Goal: Task Accomplishment & Management: Complete application form

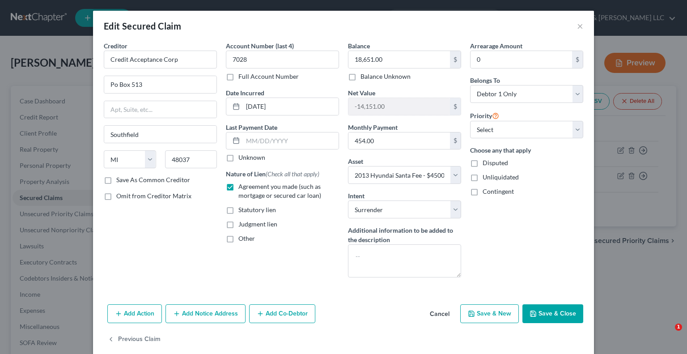
select select "23"
select select "2"
select select "0"
click at [577, 28] on button "×" at bounding box center [580, 26] width 6 height 11
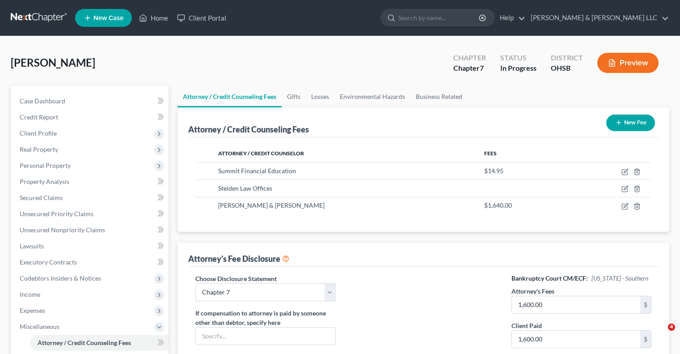
select select "0"
click at [47, 139] on span "Client Profile" at bounding box center [91, 133] width 156 height 16
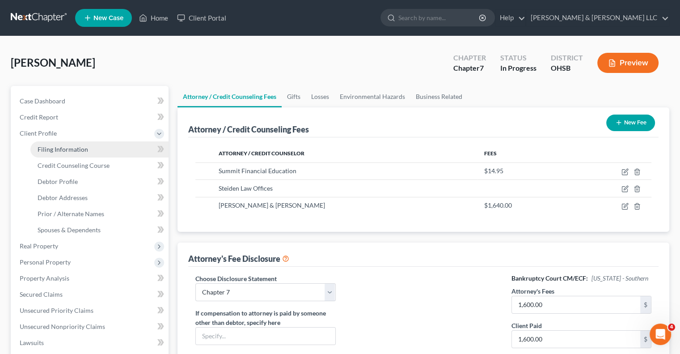
click at [58, 152] on span "Filing Information" at bounding box center [63, 149] width 51 height 8
select select "1"
select select "0"
select select "36"
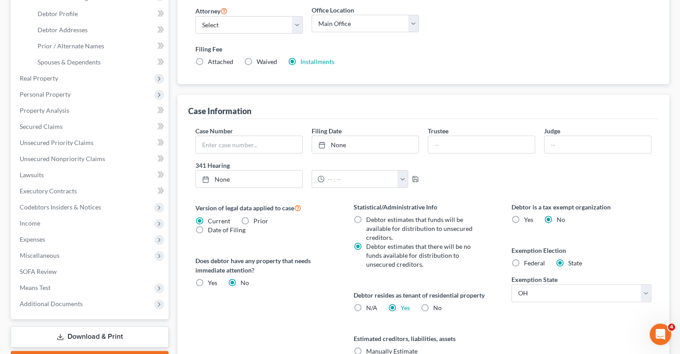
scroll to position [45, 0]
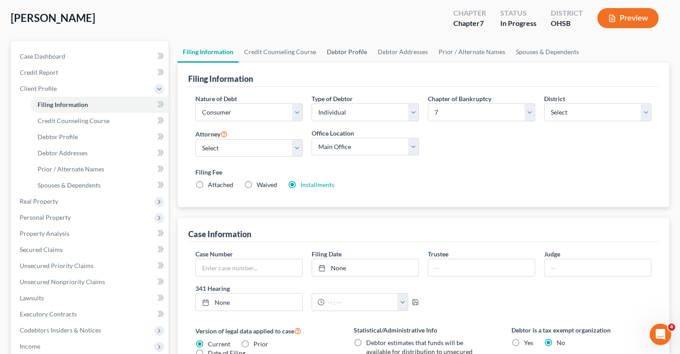
click at [344, 51] on link "Debtor Profile" at bounding box center [346, 51] width 51 height 21
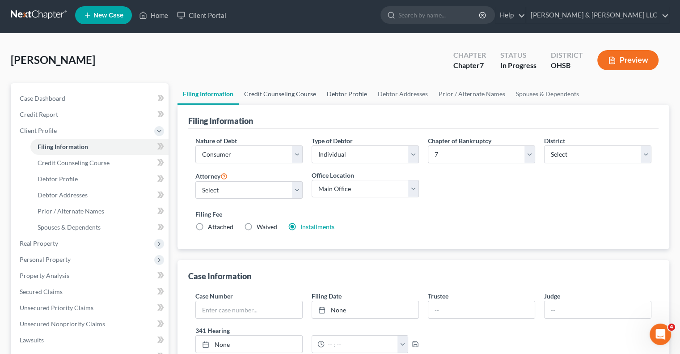
select select "0"
select select "4"
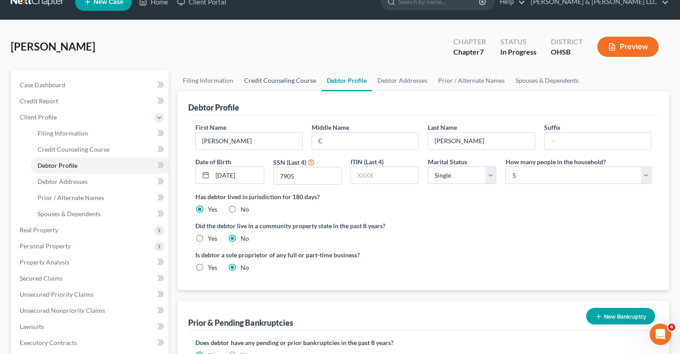
scroll to position [0, 0]
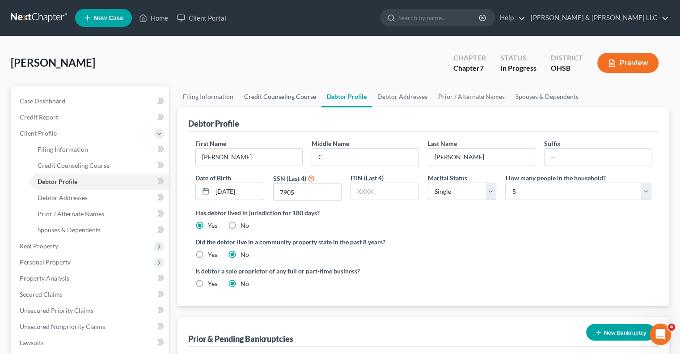
click at [299, 94] on link "Credit Counseling Course" at bounding box center [280, 96] width 83 height 21
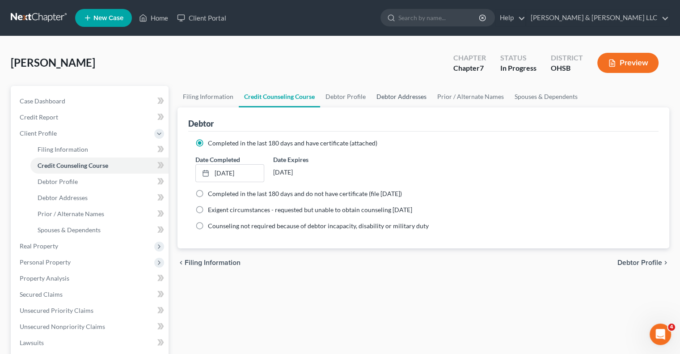
click at [387, 99] on link "Debtor Addresses" at bounding box center [401, 96] width 61 height 21
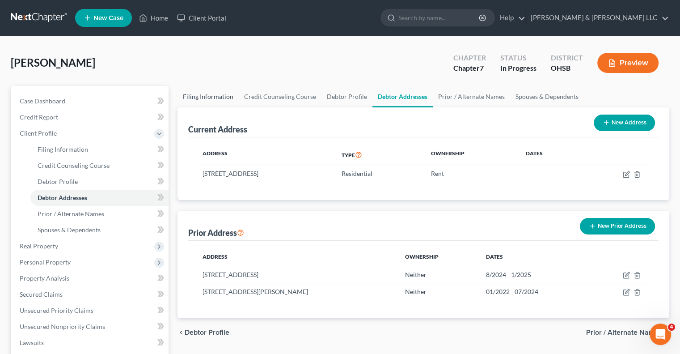
click at [209, 96] on link "Filing Information" at bounding box center [207, 96] width 61 height 21
select select "1"
select select "0"
select select "62"
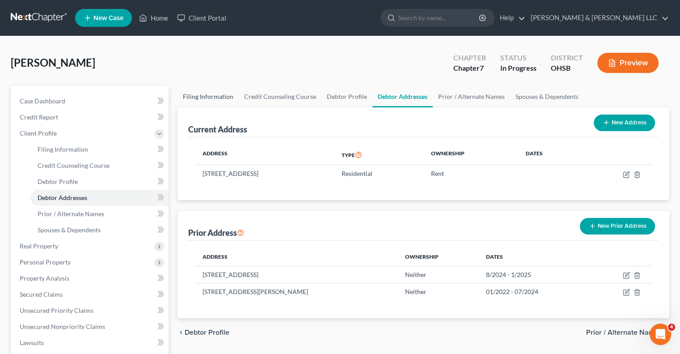
select select "0"
select select "36"
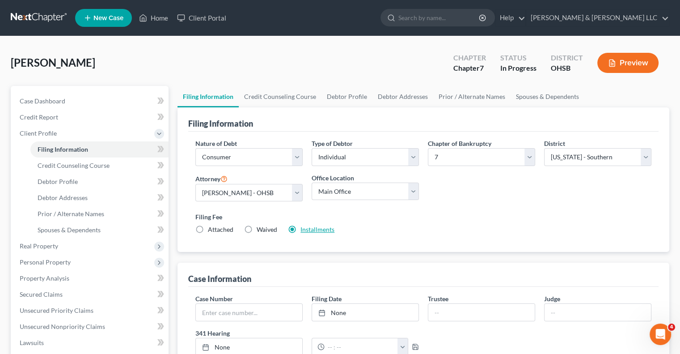
click at [317, 232] on link "Installments" at bounding box center [317, 229] width 34 height 8
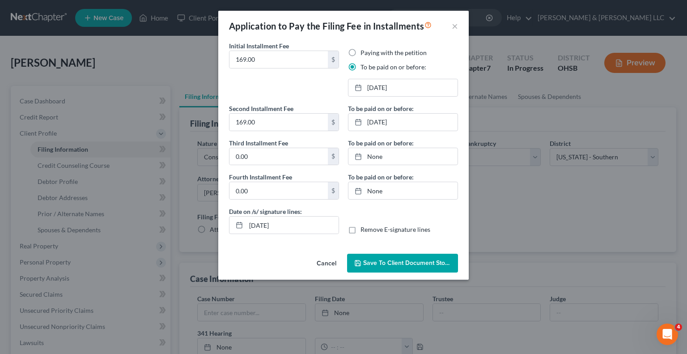
click at [388, 262] on span "Save to Client Document Storage" at bounding box center [410, 263] width 95 height 8
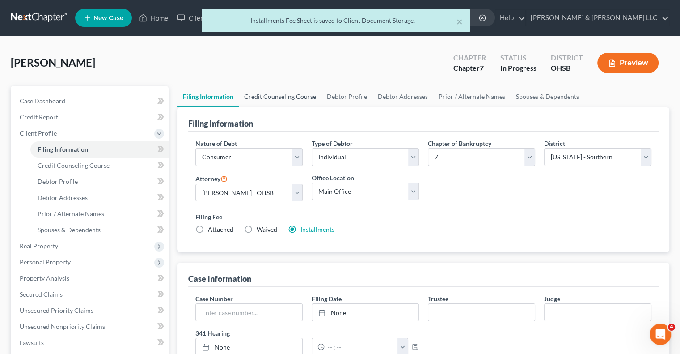
click at [297, 103] on link "Credit Counseling Course" at bounding box center [280, 96] width 83 height 21
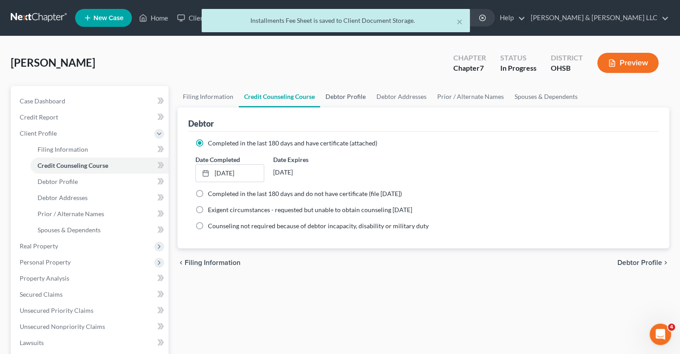
click at [338, 103] on link "Debtor Profile" at bounding box center [345, 96] width 51 height 21
select select "0"
select select "4"
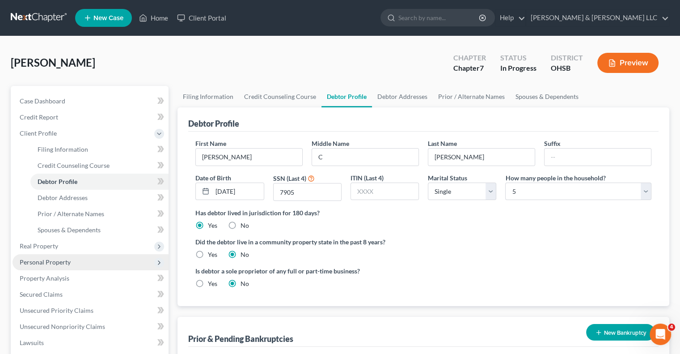
click at [46, 262] on span "Personal Property" at bounding box center [45, 262] width 51 height 8
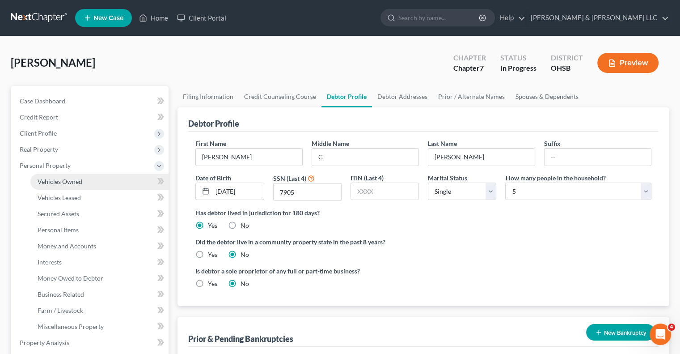
click at [78, 185] on span "Vehicles Owned" at bounding box center [60, 181] width 45 height 8
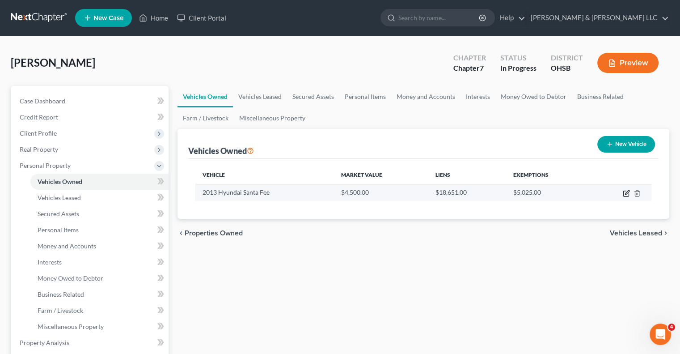
click at [627, 195] on icon "button" at bounding box center [626, 193] width 7 height 7
select select "0"
select select "13"
select select "0"
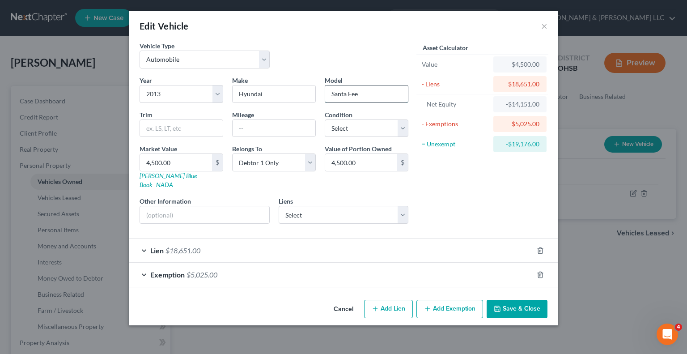
click at [370, 96] on input "Santa Fee" at bounding box center [366, 93] width 83 height 17
type input "Santa Fe"
click at [520, 300] on button "Save & Close" at bounding box center [516, 309] width 61 height 19
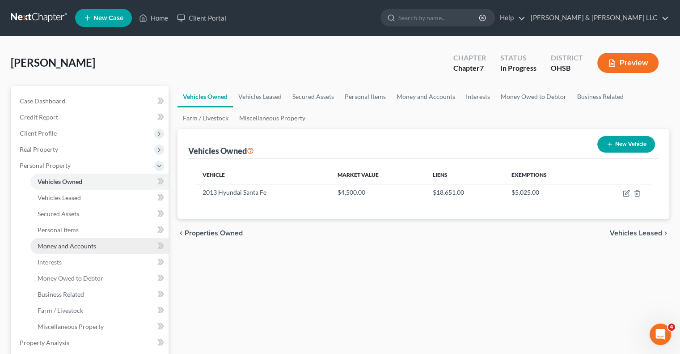
click at [70, 242] on span "Money and Accounts" at bounding box center [67, 246] width 59 height 8
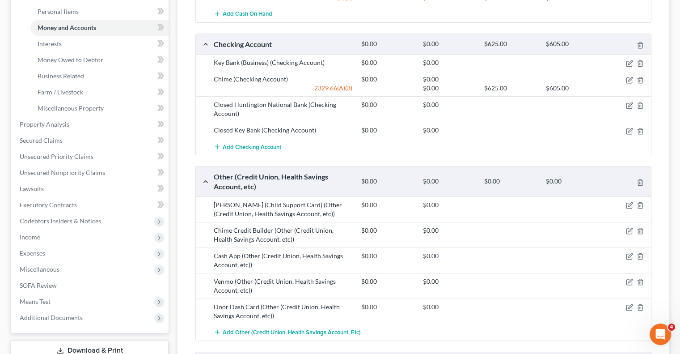
scroll to position [224, 0]
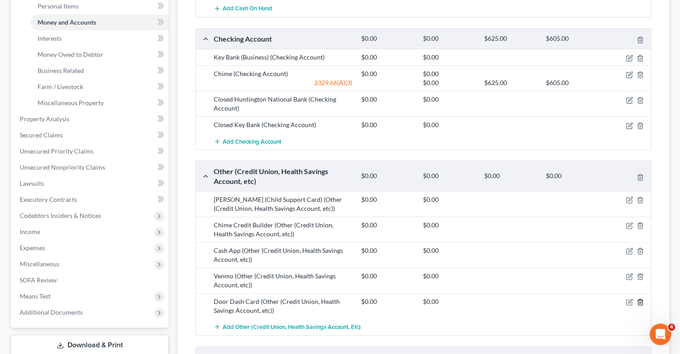
click at [641, 302] on line "button" at bounding box center [641, 303] width 0 height 2
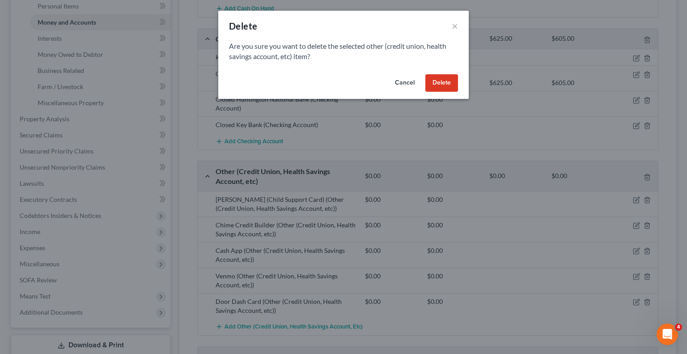
click at [445, 82] on button "Delete" at bounding box center [441, 83] width 33 height 18
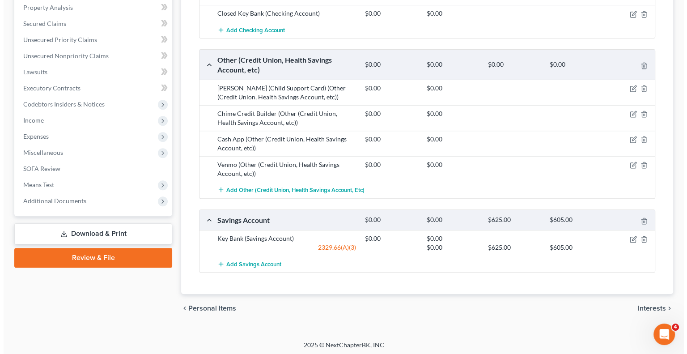
scroll to position [335, 0]
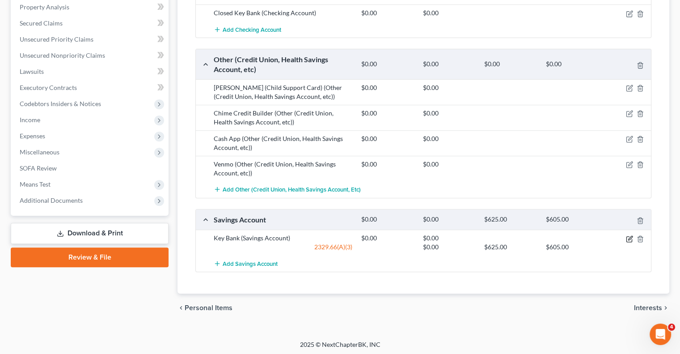
click at [630, 235] on icon "button" at bounding box center [629, 238] width 7 height 7
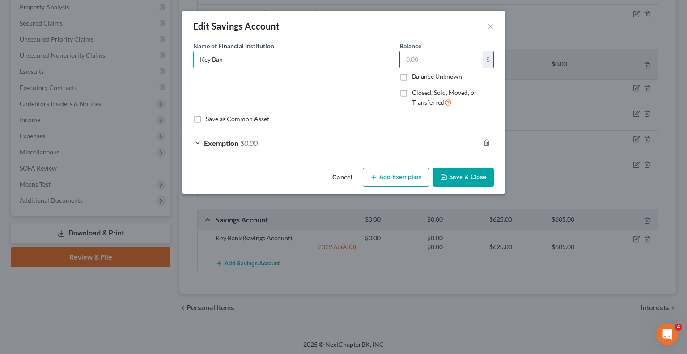
type input "Key Bank"
click at [443, 58] on input "text" at bounding box center [441, 59] width 83 height 17
type input "2.75"
click at [207, 148] on div "Exemption $0.00" at bounding box center [330, 143] width 297 height 24
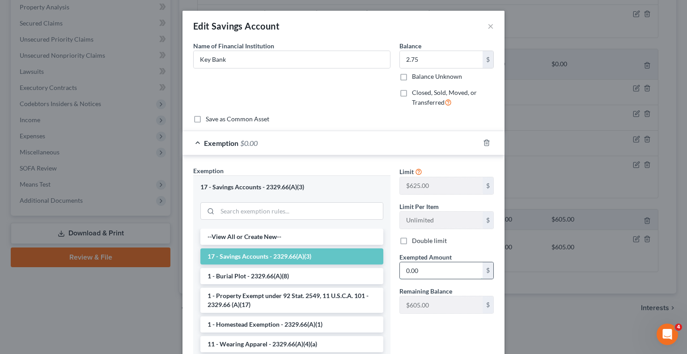
click at [406, 266] on input "0.00" at bounding box center [441, 270] width 83 height 17
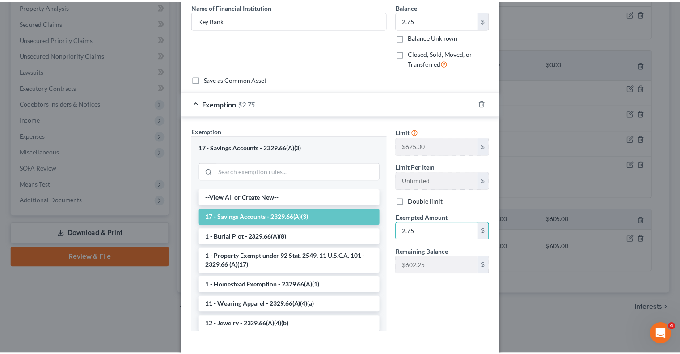
scroll to position [81, 0]
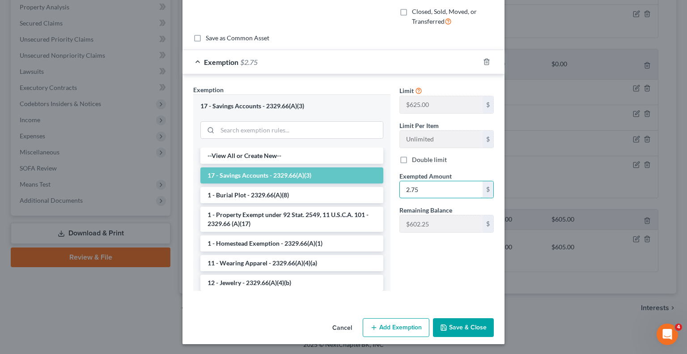
type input "2.75"
click at [462, 324] on button "Save & Close" at bounding box center [463, 327] width 61 height 19
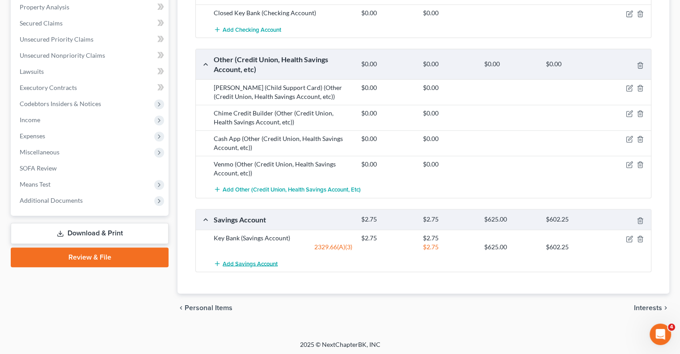
click at [267, 261] on span "Add Savings Account" at bounding box center [250, 263] width 55 height 7
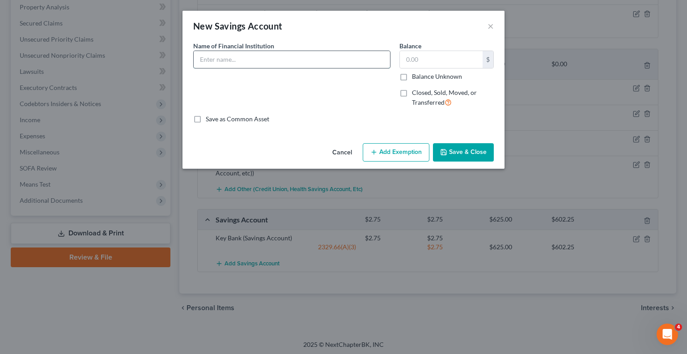
click at [227, 53] on input "text" at bounding box center [292, 59] width 196 height 17
type input "Chime Savings and Credit Builder"
type input "51.08"
drag, startPoint x: 240, startPoint y: 59, endPoint x: 338, endPoint y: 53, distance: 98.1
click at [338, 53] on input "Chime Savings and Credit Builder" at bounding box center [292, 59] width 196 height 17
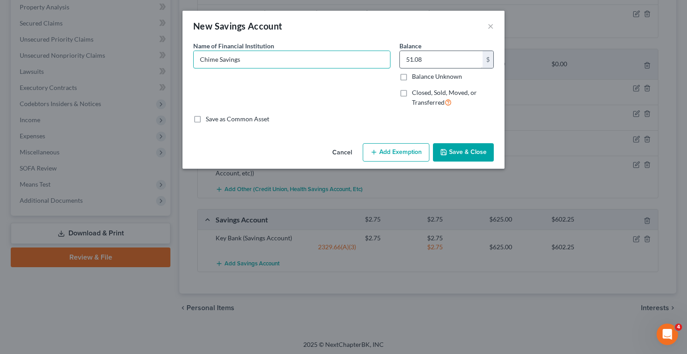
type input "Chime Savings"
type input "0.47"
click at [391, 155] on button "Add Exemption" at bounding box center [396, 152] width 67 height 19
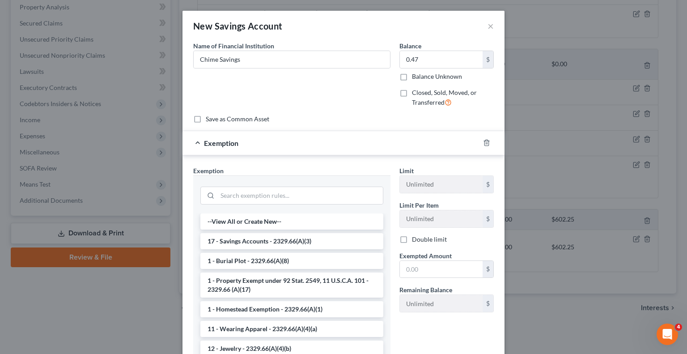
drag, startPoint x: 271, startPoint y: 237, endPoint x: 299, endPoint y: 243, distance: 28.2
click at [271, 237] on li "17 - Savings Accounts - 2329.66(A)(3)" at bounding box center [291, 241] width 183 height 16
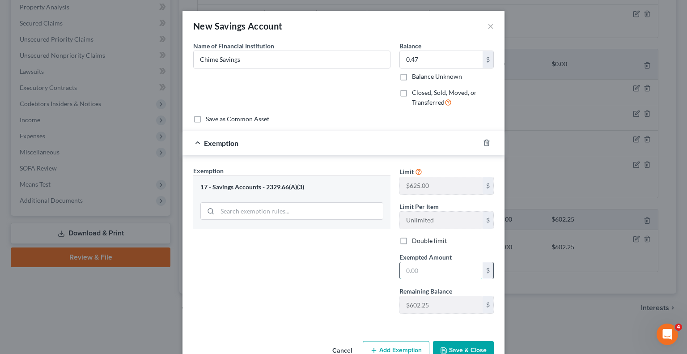
click at [435, 268] on input "text" at bounding box center [441, 270] width 83 height 17
type input "0.47"
click at [450, 347] on button "Save & Close" at bounding box center [463, 350] width 61 height 19
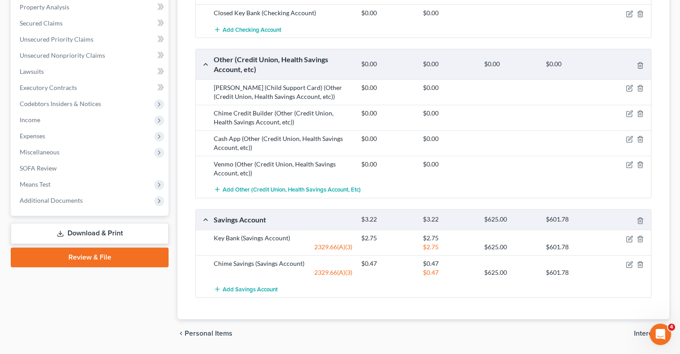
scroll to position [291, 0]
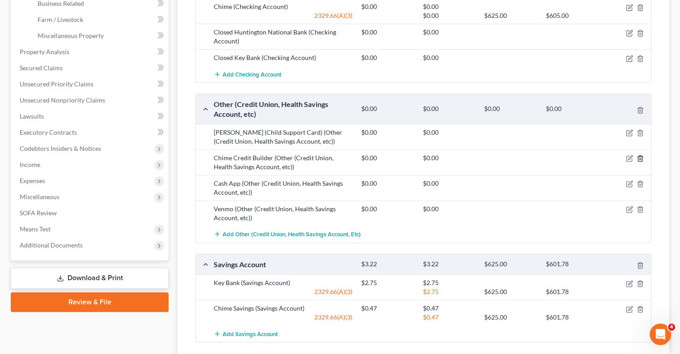
click at [641, 157] on icon "button" at bounding box center [640, 158] width 7 height 7
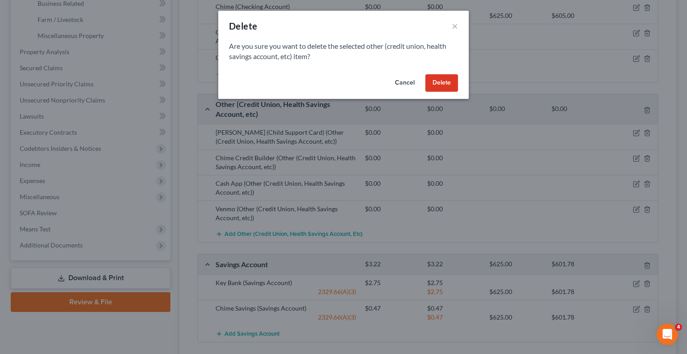
click at [435, 78] on button "Delete" at bounding box center [441, 83] width 33 height 18
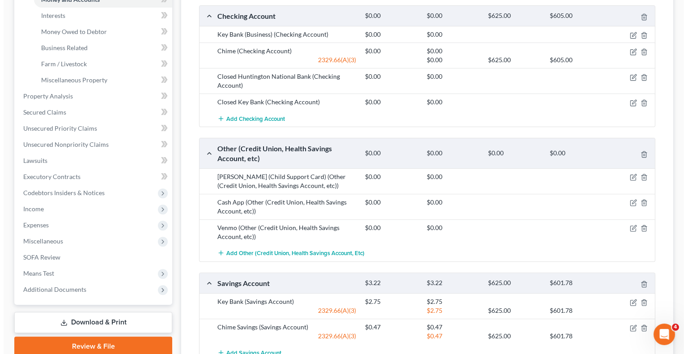
scroll to position [246, 0]
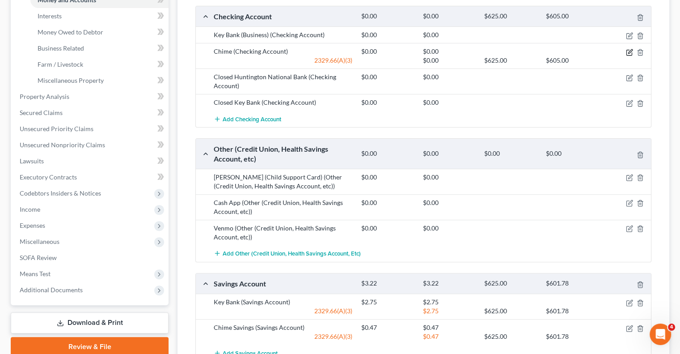
click at [629, 52] on icon "button" at bounding box center [629, 52] width 7 height 7
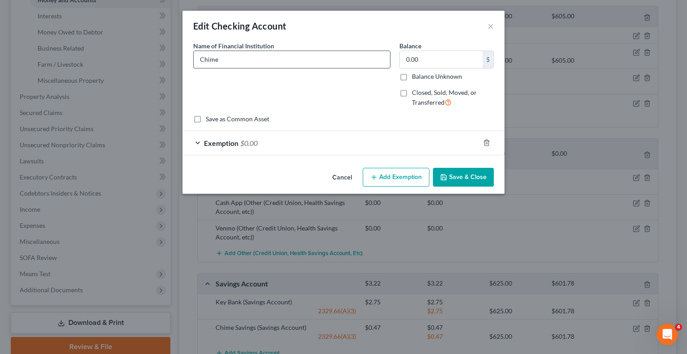
click at [268, 61] on input "Chime" at bounding box center [292, 59] width 196 height 17
click at [219, 61] on input "Chime and Credit Builder" at bounding box center [292, 59] width 196 height 17
type input "Chime Checking and Credit Builder"
click at [455, 180] on button "Save & Close" at bounding box center [463, 177] width 61 height 19
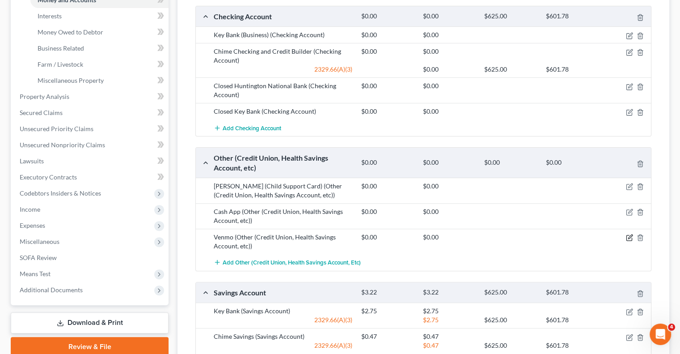
click at [627, 235] on icon "button" at bounding box center [629, 237] width 7 height 7
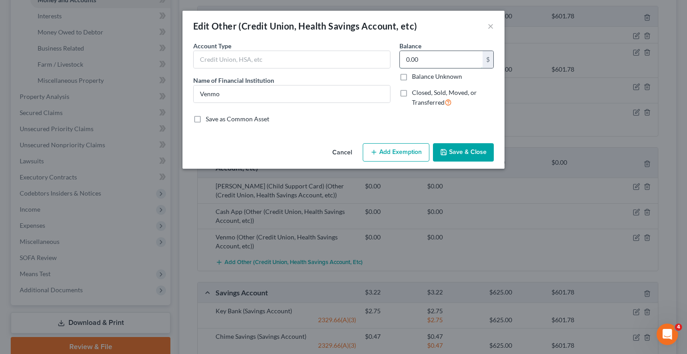
click at [434, 64] on input "0.00" at bounding box center [441, 59] width 83 height 17
type input "51.08"
click at [396, 157] on button "Add Exemption" at bounding box center [396, 152] width 67 height 19
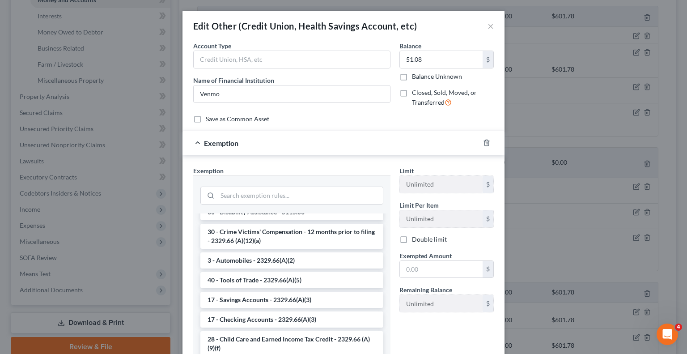
scroll to position [984, 0]
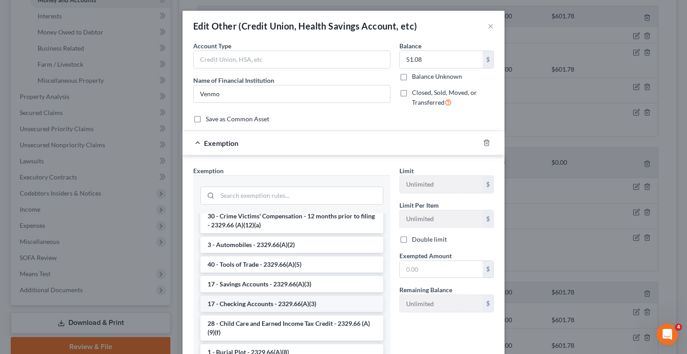
click at [253, 312] on li "17 - Checking Accounts - 2329.66(A)(3)" at bounding box center [291, 304] width 183 height 16
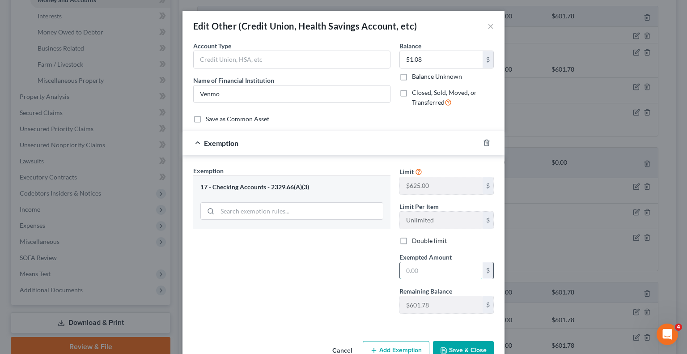
click at [426, 267] on input "text" at bounding box center [441, 270] width 83 height 17
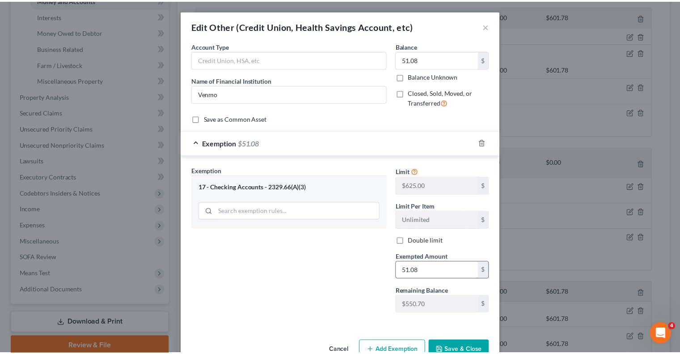
scroll to position [22, 0]
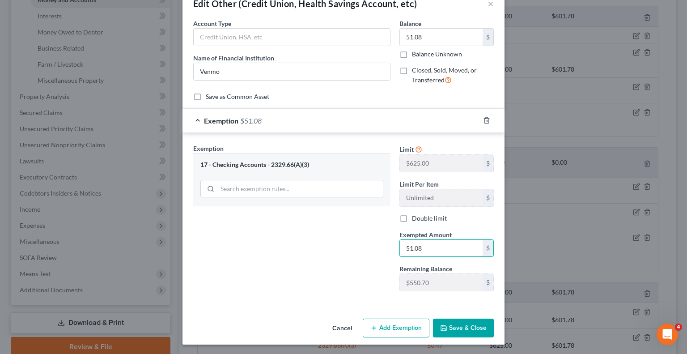
type input "51.08"
click at [449, 325] on button "Save & Close" at bounding box center [463, 327] width 61 height 19
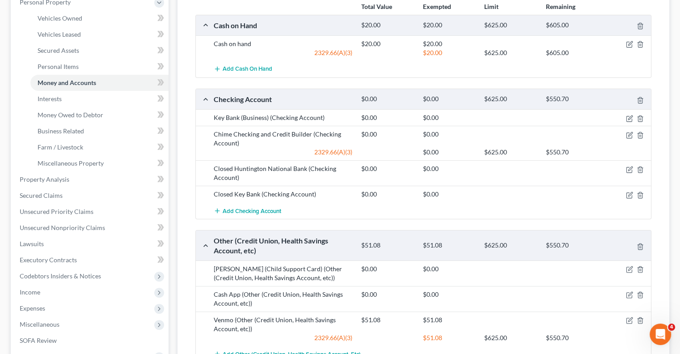
scroll to position [0, 0]
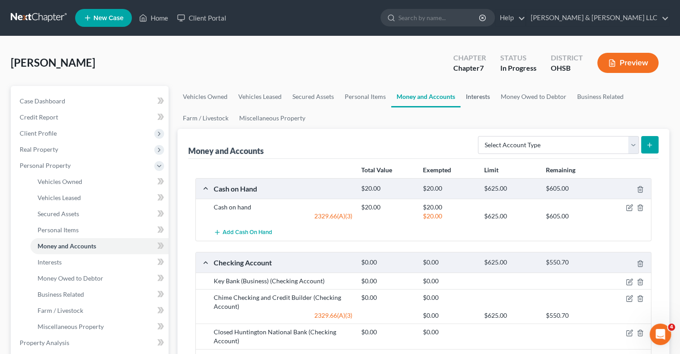
click at [471, 98] on link "Interests" at bounding box center [477, 96] width 35 height 21
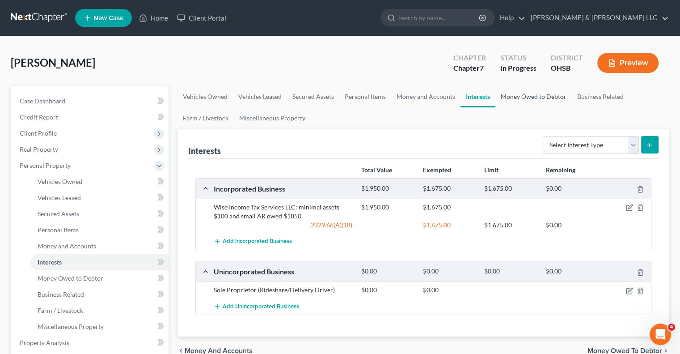
click at [514, 94] on link "Money Owed to Debtor" at bounding box center [533, 96] width 76 height 21
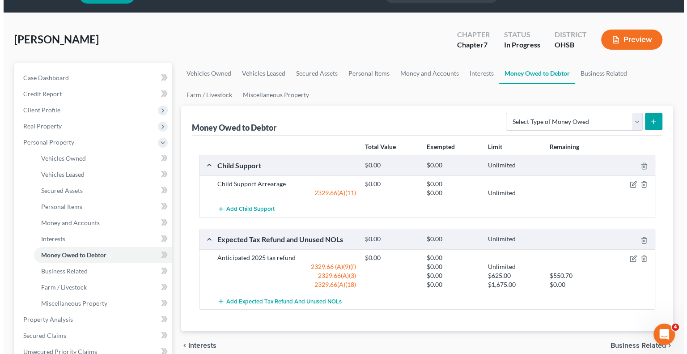
scroll to position [45, 0]
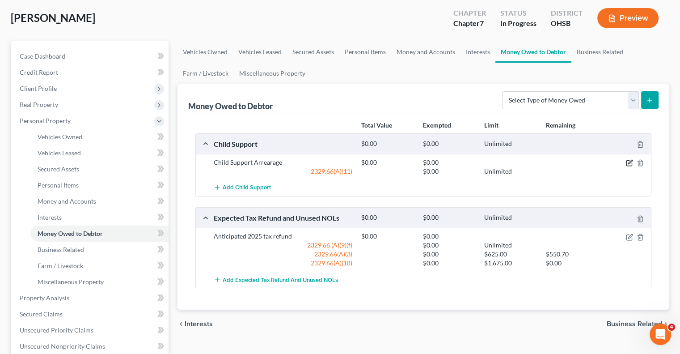
click at [627, 164] on icon "button" at bounding box center [629, 162] width 7 height 7
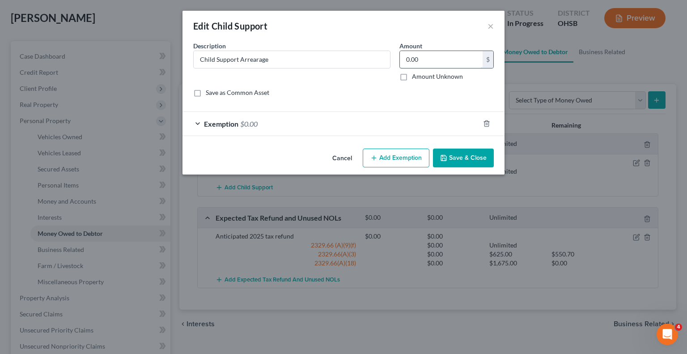
click at [448, 59] on input "0.00" at bounding box center [441, 59] width 83 height 17
type input "18,000"
click at [235, 123] on span "Exemption" at bounding box center [221, 123] width 34 height 8
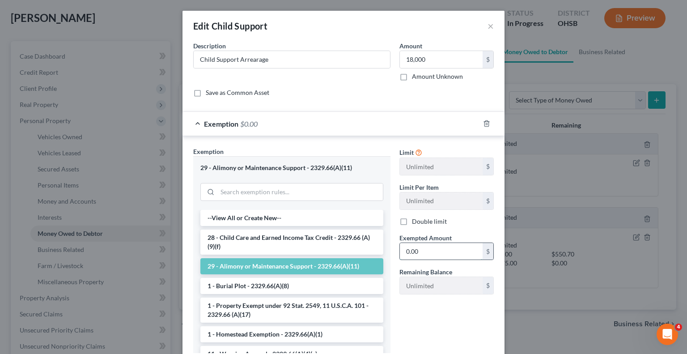
click at [424, 253] on input "0.00" at bounding box center [441, 251] width 83 height 17
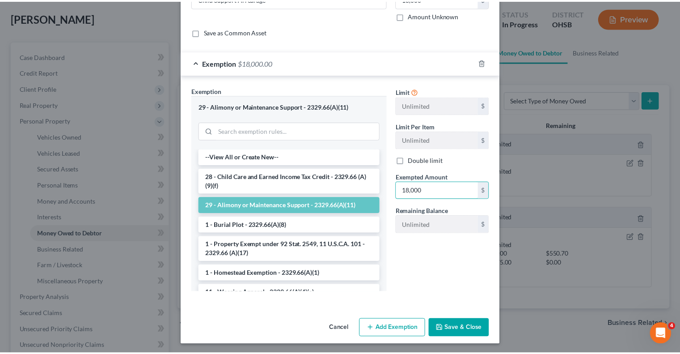
scroll to position [62, 0]
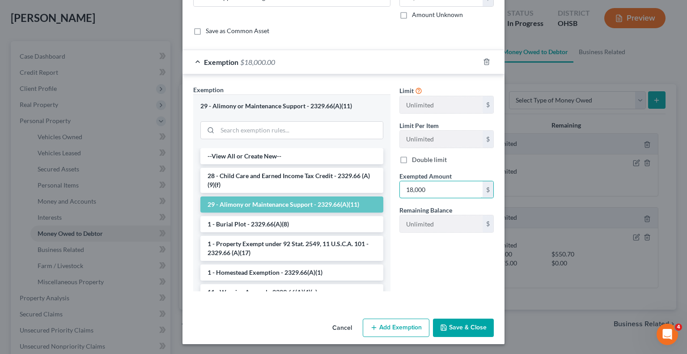
type input "18,000"
click at [447, 329] on button "Save & Close" at bounding box center [463, 327] width 61 height 19
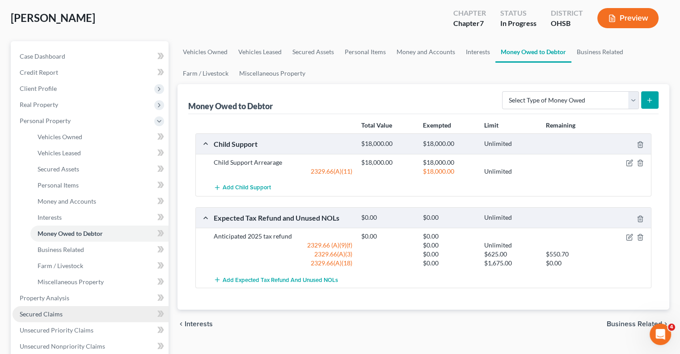
click at [57, 314] on span "Secured Claims" at bounding box center [41, 314] width 43 height 8
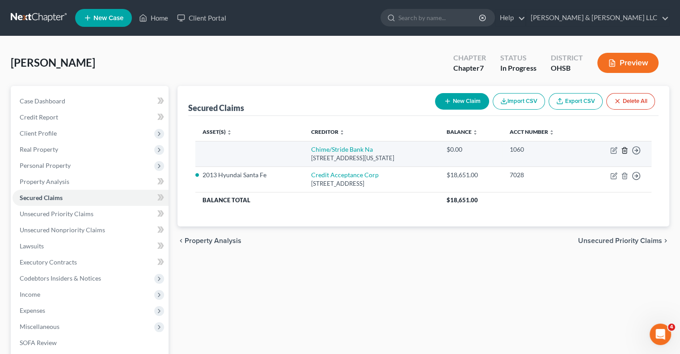
click at [626, 150] on icon "button" at bounding box center [624, 150] width 7 height 7
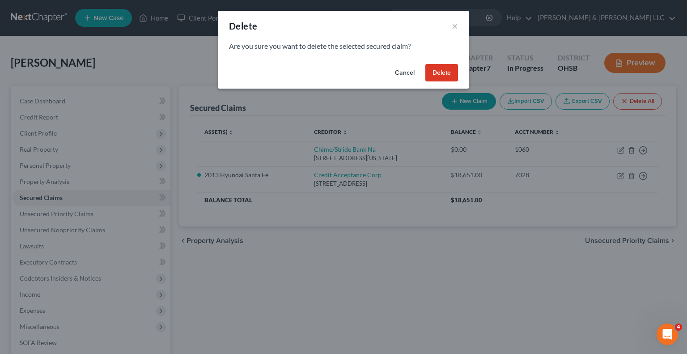
click at [436, 76] on button "Delete" at bounding box center [441, 73] width 33 height 18
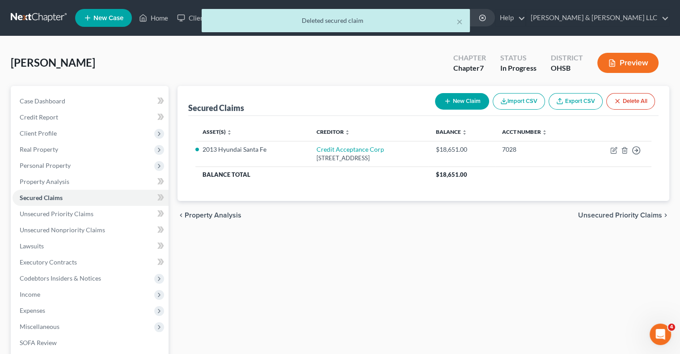
click at [599, 218] on span "Unsecured Priority Claims" at bounding box center [620, 214] width 84 height 7
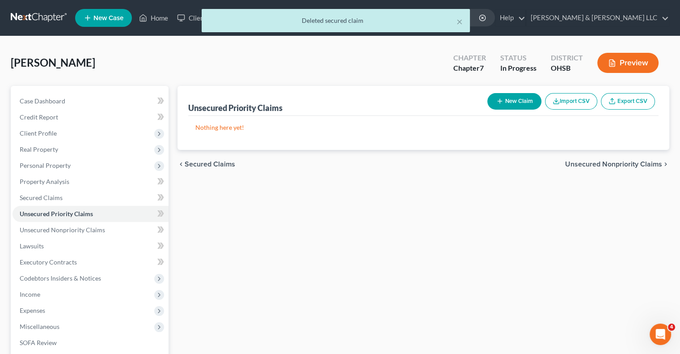
click at [591, 166] on span "Unsecured Nonpriority Claims" at bounding box center [613, 163] width 97 height 7
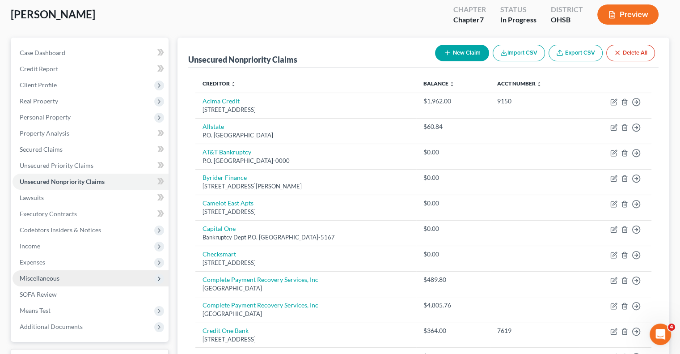
scroll to position [134, 0]
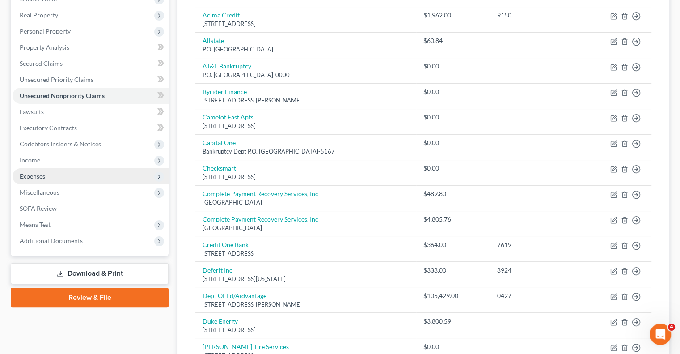
click at [46, 178] on span "Expenses" at bounding box center [91, 176] width 156 height 16
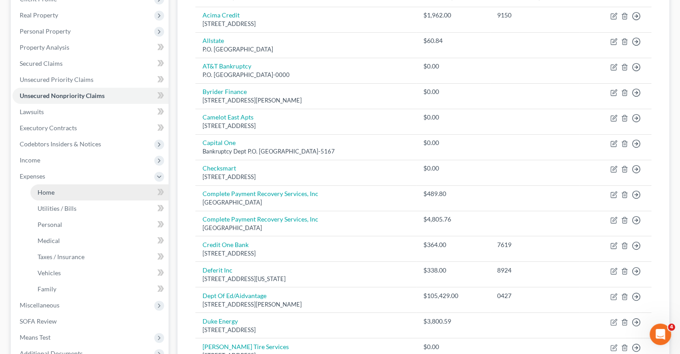
click at [59, 189] on link "Home" at bounding box center [99, 192] width 138 height 16
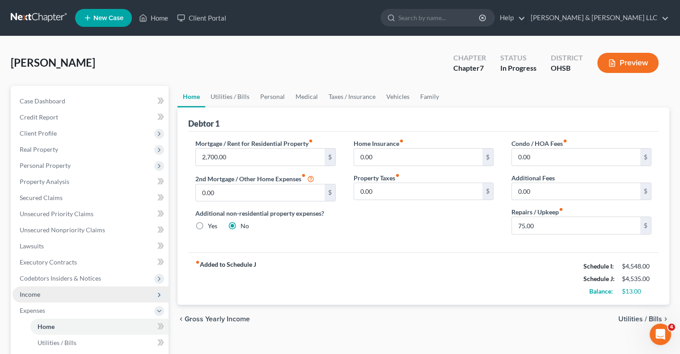
click at [52, 298] on span "Income" at bounding box center [91, 294] width 156 height 16
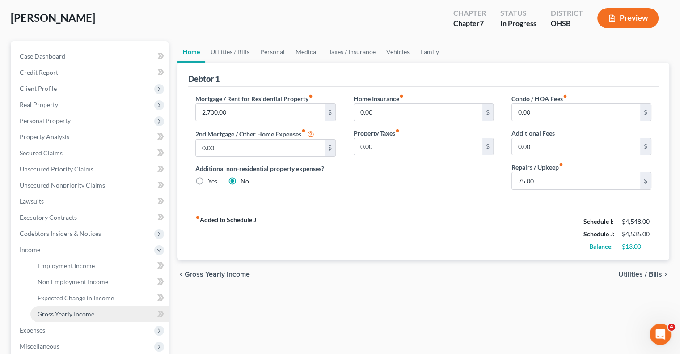
click at [89, 313] on span "Gross Yearly Income" at bounding box center [66, 314] width 57 height 8
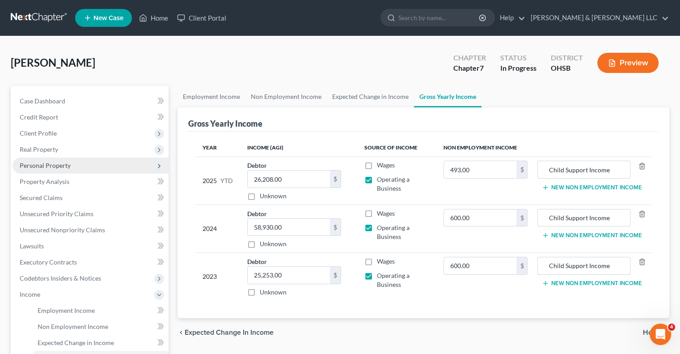
click at [45, 165] on span "Personal Property" at bounding box center [45, 165] width 51 height 8
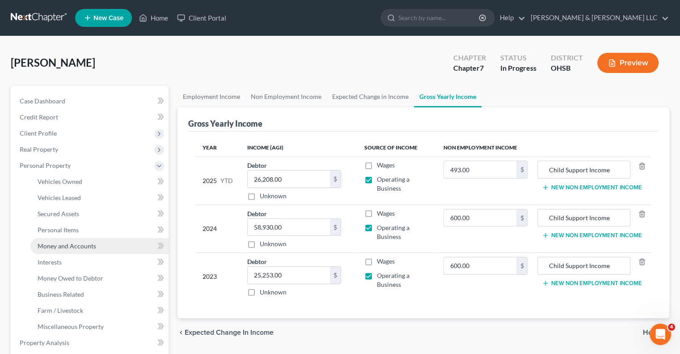
click at [68, 248] on span "Money and Accounts" at bounding box center [67, 246] width 59 height 8
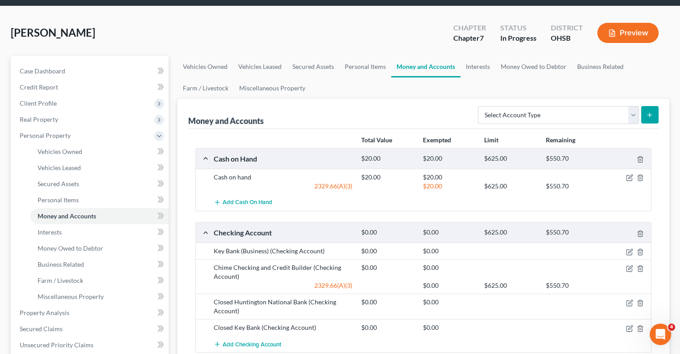
scroll to position [89, 0]
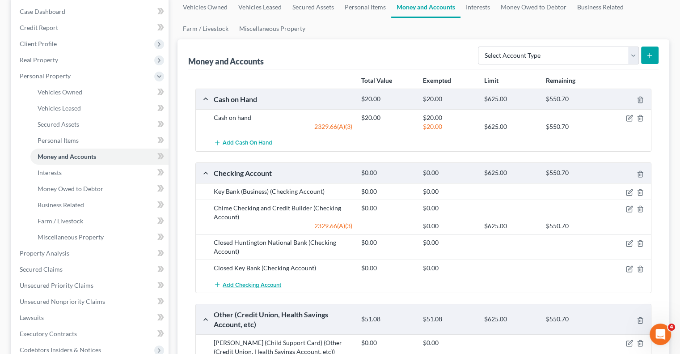
click at [270, 281] on span "Add Checking Account" at bounding box center [252, 284] width 59 height 7
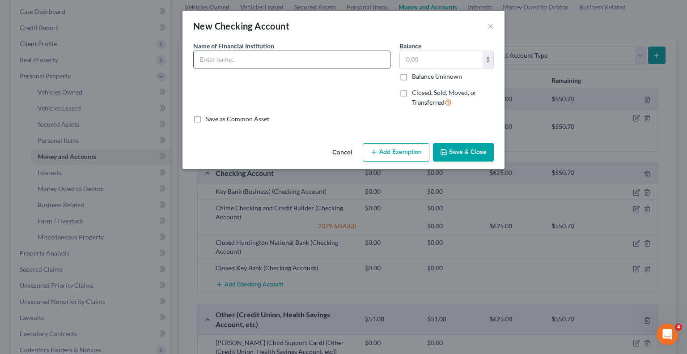
click at [249, 62] on input "text" at bounding box center [292, 59] width 196 height 17
type input "First Financial Bank (Closed)"
click at [412, 90] on label "Closed, Sold, Moved, or Transferred" at bounding box center [453, 97] width 82 height 19
click at [415, 90] on input "Closed, Sold, Moved, or Transferred" at bounding box center [418, 91] width 6 height 6
checkbox input "true"
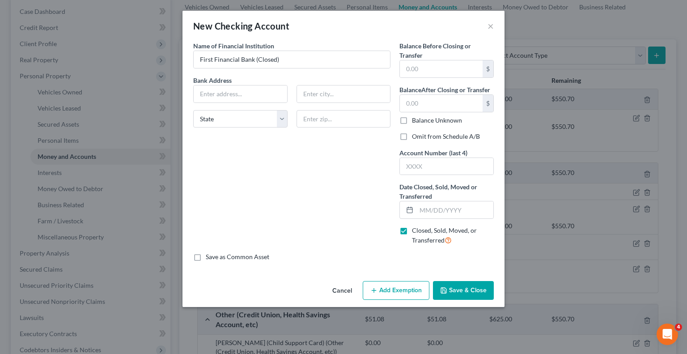
click at [412, 135] on label "Omit from Schedule A/B" at bounding box center [446, 136] width 68 height 9
click at [415, 135] on input "Omit from Schedule A/B" at bounding box center [418, 135] width 6 height 6
checkbox input "true"
click at [424, 204] on input "text" at bounding box center [454, 209] width 77 height 17
type input "04/01/2025"
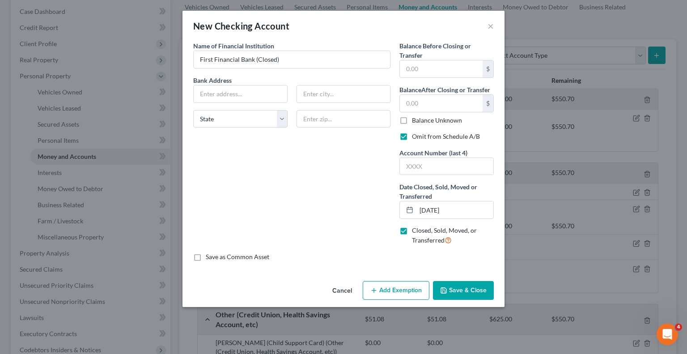
click at [453, 288] on button "Save & Close" at bounding box center [463, 290] width 61 height 19
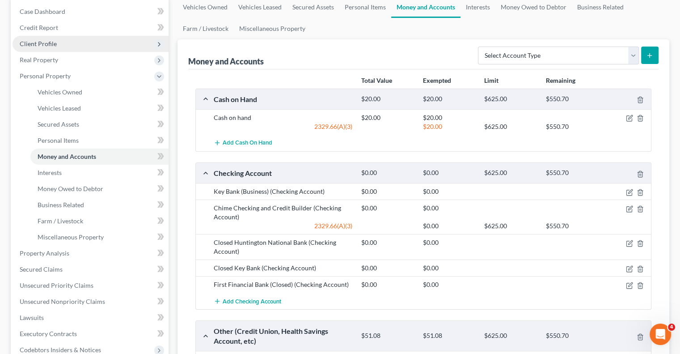
click at [46, 41] on span "Client Profile" at bounding box center [38, 44] width 37 height 8
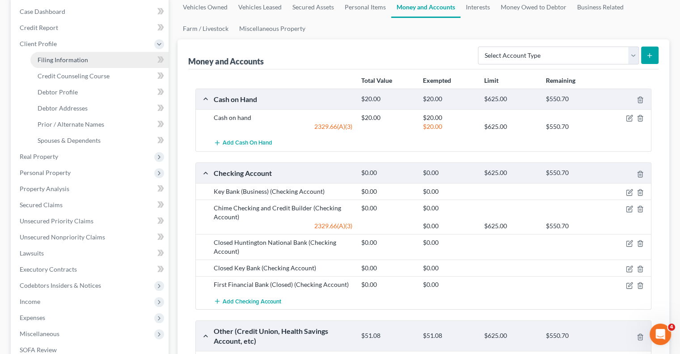
click at [55, 60] on span "Filing Information" at bounding box center [63, 60] width 51 height 8
select select "1"
select select "0"
select select "62"
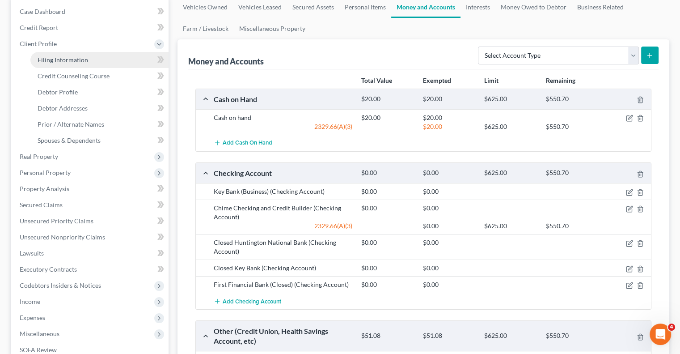
select select "0"
select select "36"
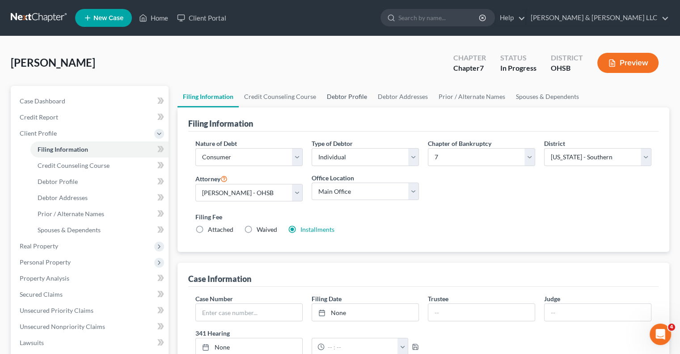
click at [329, 99] on link "Debtor Profile" at bounding box center [346, 96] width 51 height 21
select select "0"
select select "4"
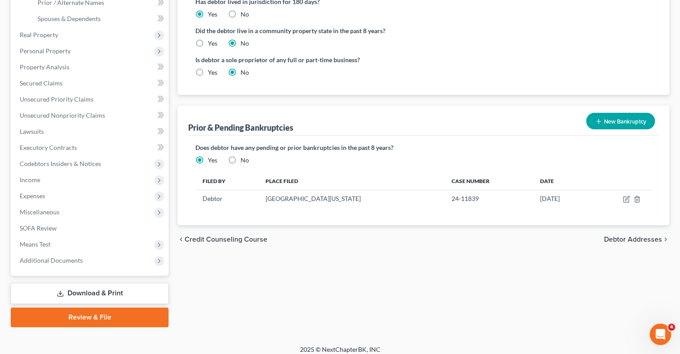
scroll to position [217, 0]
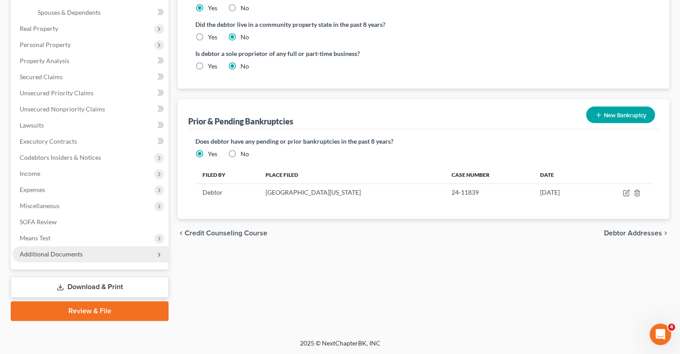
click at [66, 255] on span "Additional Documents" at bounding box center [51, 254] width 63 height 8
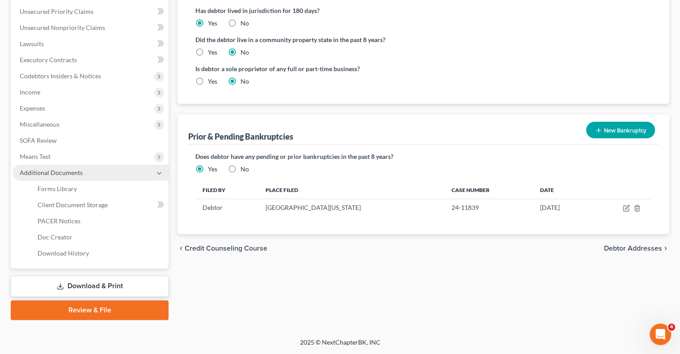
scroll to position [201, 0]
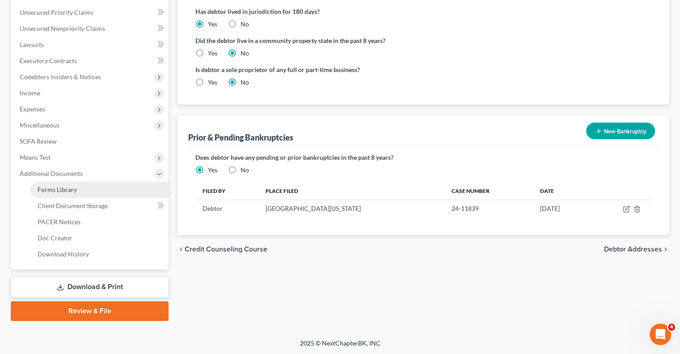
click at [66, 189] on span "Forms Library" at bounding box center [57, 190] width 39 height 8
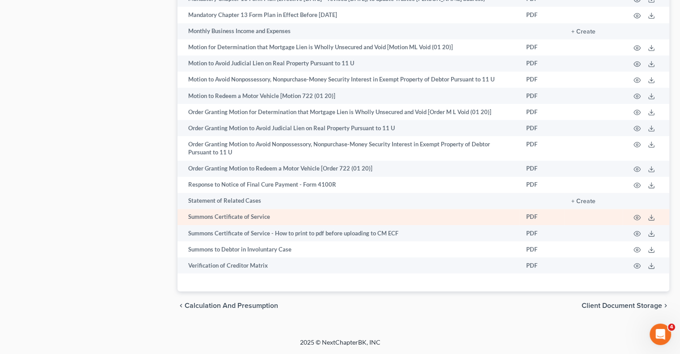
scroll to position [559, 0]
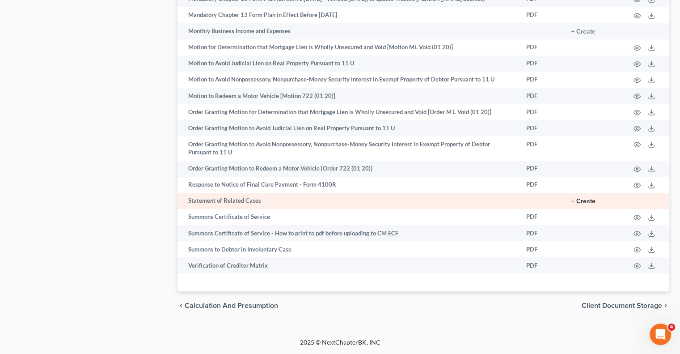
click at [578, 201] on button "+ Create" at bounding box center [583, 201] width 24 height 6
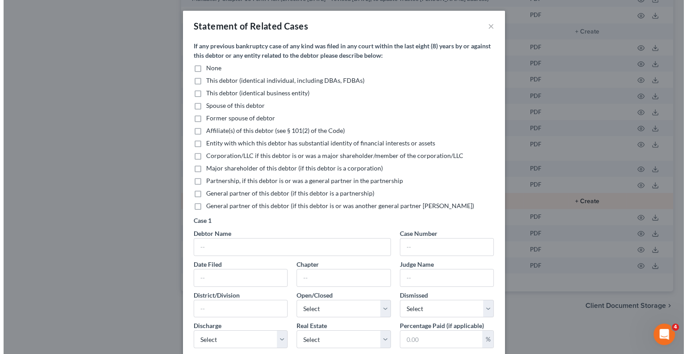
scroll to position [551, 0]
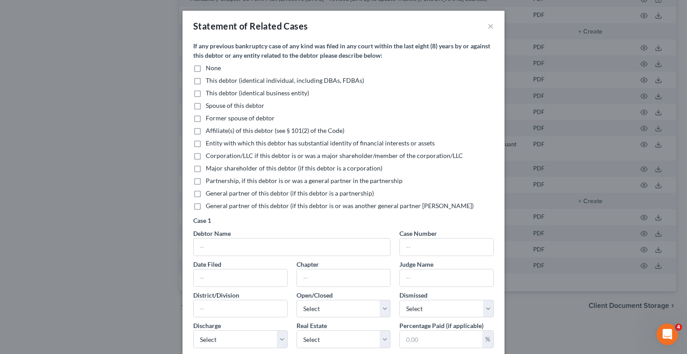
drag, startPoint x: 193, startPoint y: 80, endPoint x: 203, endPoint y: 102, distance: 24.8
click at [206, 80] on label "This debtor (identical individual, including DBAs, FDBAs)" at bounding box center [285, 80] width 158 height 9
click at [209, 80] on input "This debtor (identical individual, including DBAs, FDBAs)" at bounding box center [212, 79] width 6 height 6
checkbox input "true"
click at [218, 244] on input "text" at bounding box center [292, 246] width 196 height 17
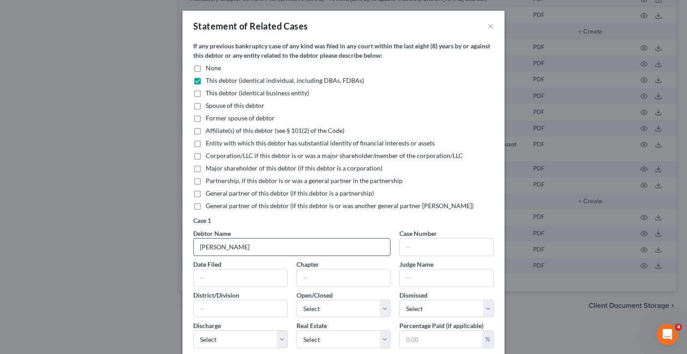
type input "Tara C Powell"
type input "24-11839"
type input "8/12/2024"
type input "13"
type input "Buchanan"
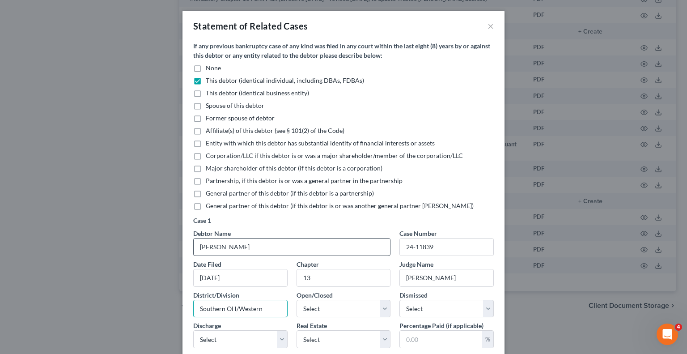
type input "Southern OH/Western"
select select "1"
select select "0"
select select "1"
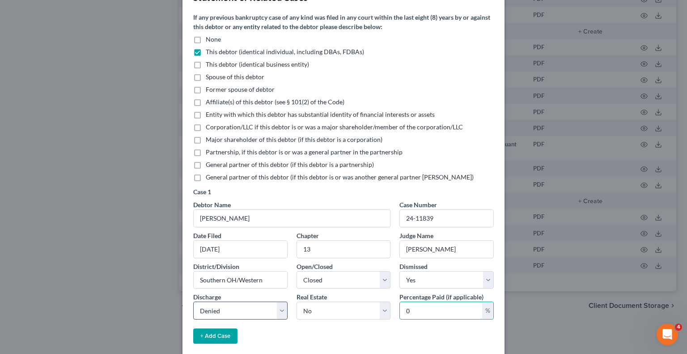
scroll to position [111, 0]
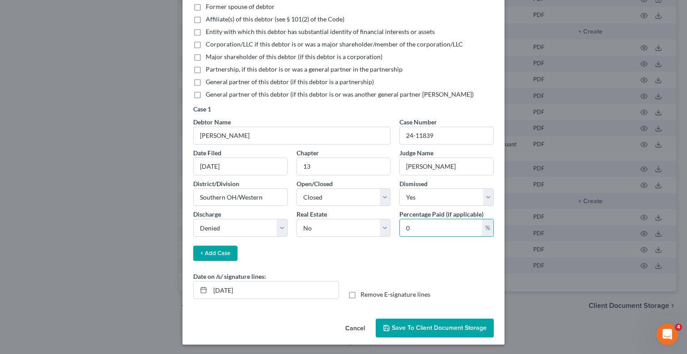
type input "0"
click at [421, 330] on button "Save to Client Document Storage" at bounding box center [435, 327] width 118 height 19
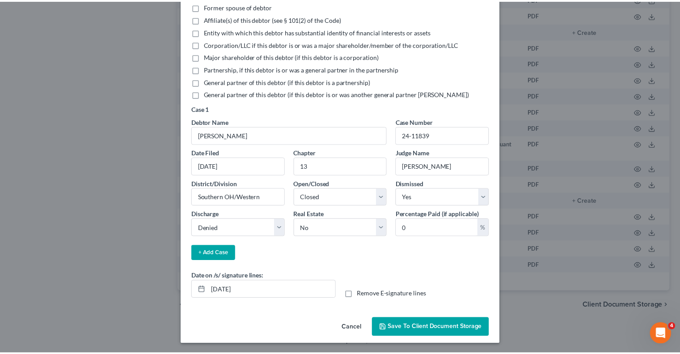
scroll to position [111, 0]
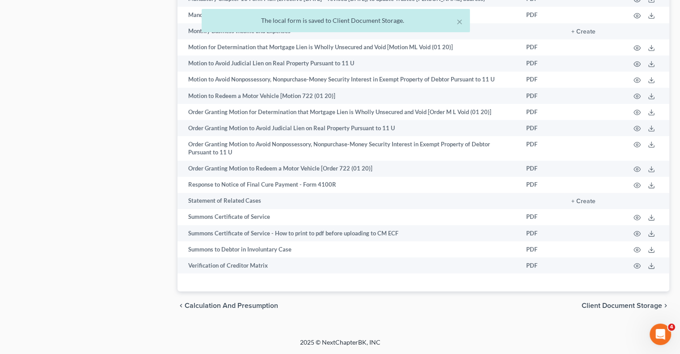
click at [603, 309] on span "Client Document Storage" at bounding box center [622, 305] width 80 height 7
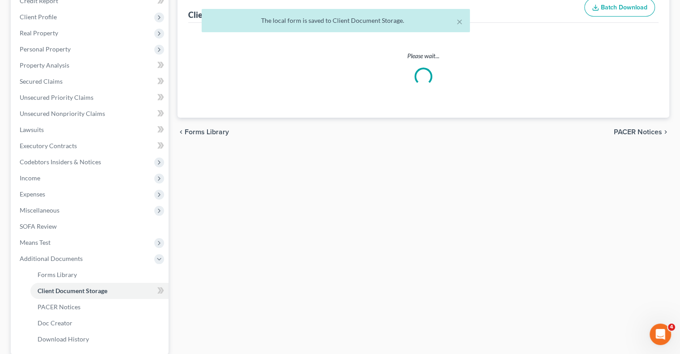
scroll to position [13, 0]
select select "7"
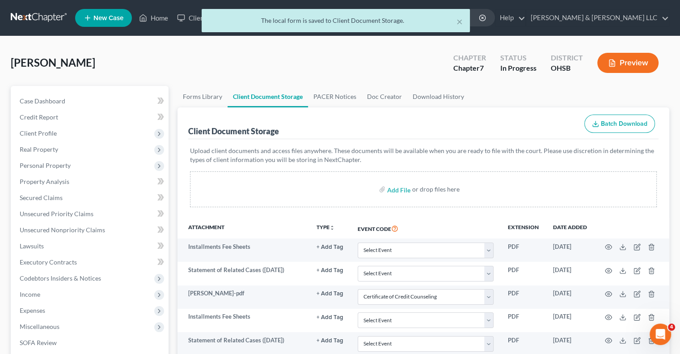
scroll to position [0, 0]
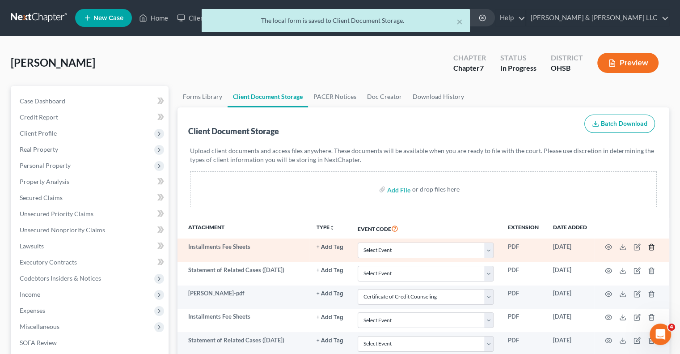
click at [654, 248] on icon "button" at bounding box center [651, 246] width 7 height 7
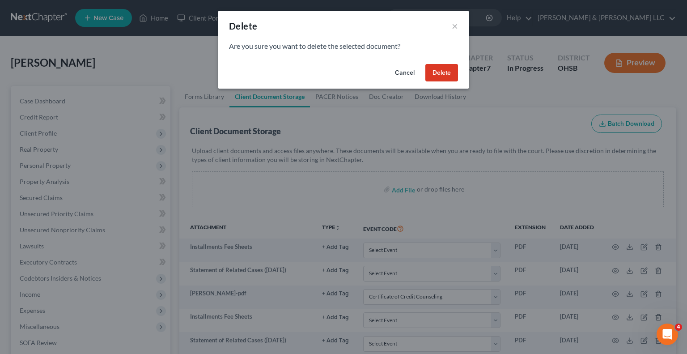
click at [446, 68] on button "Delete" at bounding box center [441, 73] width 33 height 18
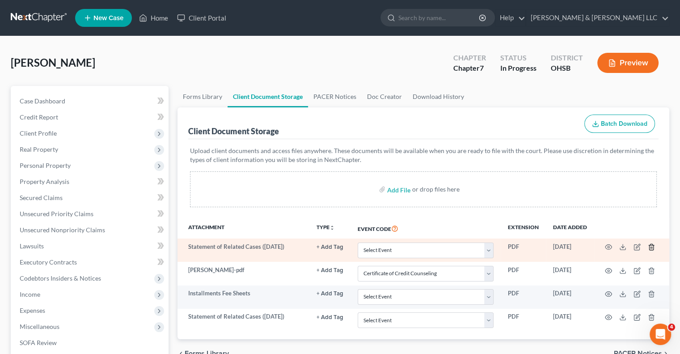
click at [653, 249] on icon "button" at bounding box center [651, 246] width 7 height 7
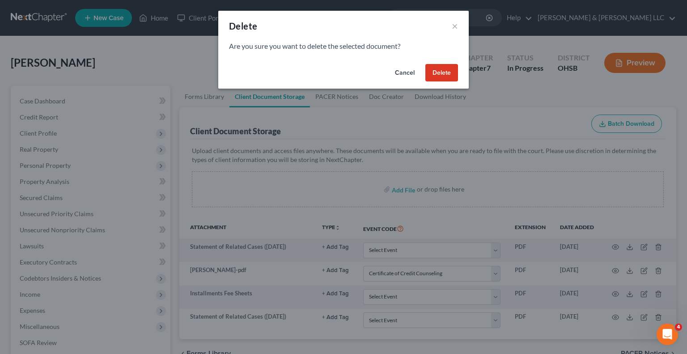
click at [443, 74] on button "Delete" at bounding box center [441, 73] width 33 height 18
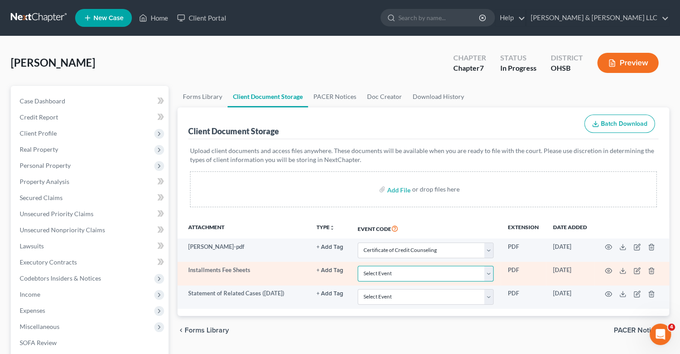
click at [492, 271] on select "Select Event 20 Largest Unsecured Creditors Amended Document Amended List of Cr…" at bounding box center [426, 274] width 136 height 16
select select "37"
click at [358, 266] on select "Select Event 20 Largest Unsecured Creditors Amended Document Amended List of Cr…" at bounding box center [426, 274] width 136 height 16
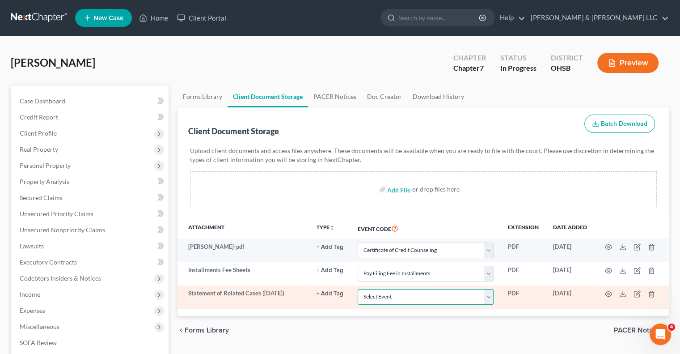
click at [486, 296] on select "Select Event 20 Largest Unsecured Creditors Amended Document Amended List of Cr…" at bounding box center [426, 297] width 136 height 16
select select "53"
click at [358, 289] on select "Select Event 20 Largest Unsecured Creditors Amended Document Amended List of Cr…" at bounding box center [426, 297] width 136 height 16
click at [608, 294] on circle "button" at bounding box center [609, 294] width 2 height 2
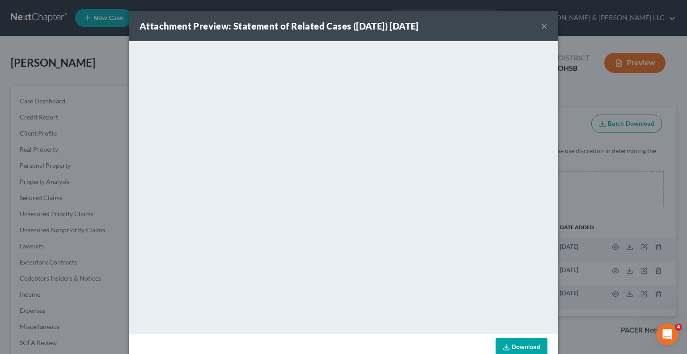
click at [541, 28] on button "×" at bounding box center [544, 26] width 6 height 11
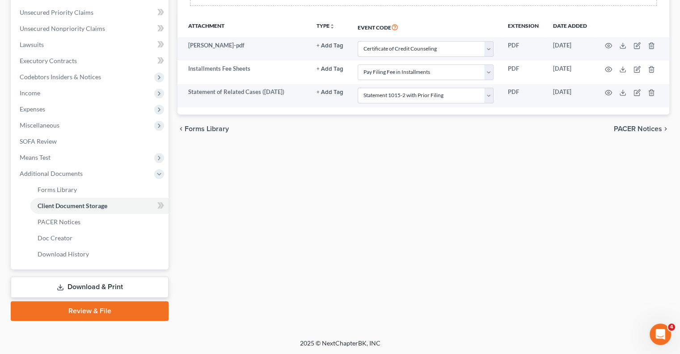
click at [93, 286] on link "Download & Print" at bounding box center [90, 286] width 158 height 21
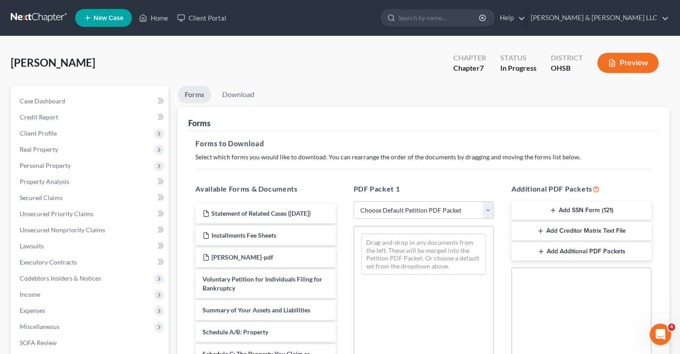
click at [528, 207] on button "Add SSN Form (121)" at bounding box center [581, 210] width 140 height 19
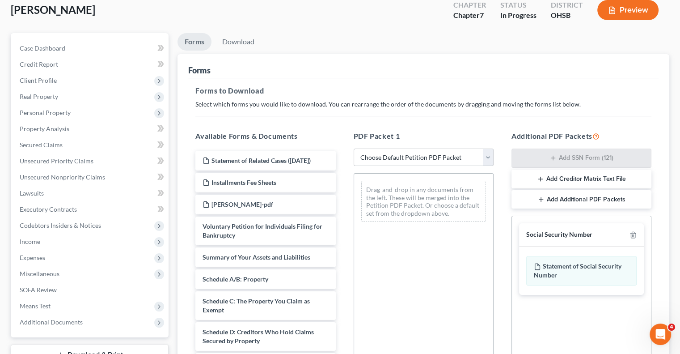
scroll to position [198, 0]
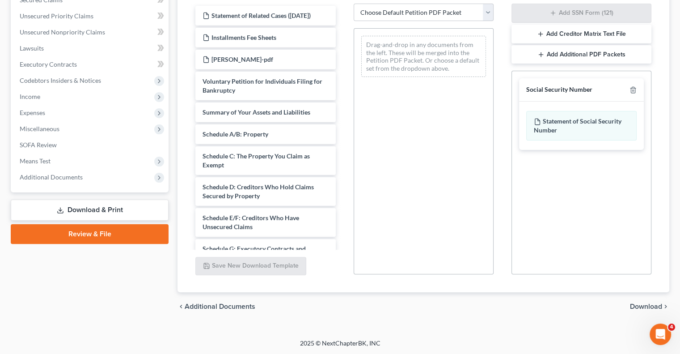
click at [635, 305] on span "Download" at bounding box center [646, 306] width 32 height 7
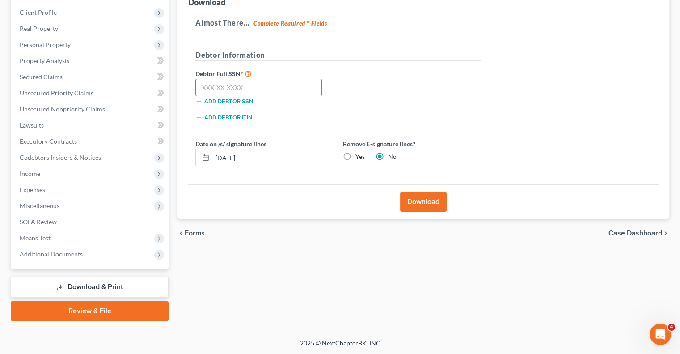
click at [308, 84] on input "text" at bounding box center [258, 88] width 127 height 18
drag, startPoint x: 276, startPoint y: 86, endPoint x: 186, endPoint y: 90, distance: 90.9
click at [186, 90] on div "Download Almost There... Complete Required * Fields Debtor Information Debtor F…" at bounding box center [423, 102] width 492 height 233
type input "489-78-7905"
click at [412, 201] on button "Download" at bounding box center [423, 202] width 46 height 20
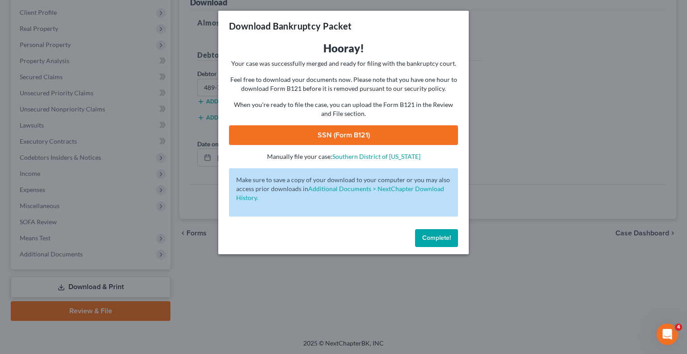
click at [323, 135] on link "SSN (Form B121)" at bounding box center [343, 135] width 229 height 20
click at [443, 239] on span "Complete!" at bounding box center [436, 238] width 29 height 8
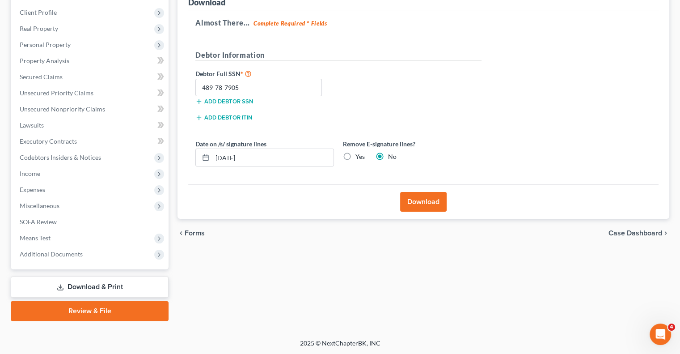
click at [90, 309] on link "Review & File" at bounding box center [90, 311] width 158 height 20
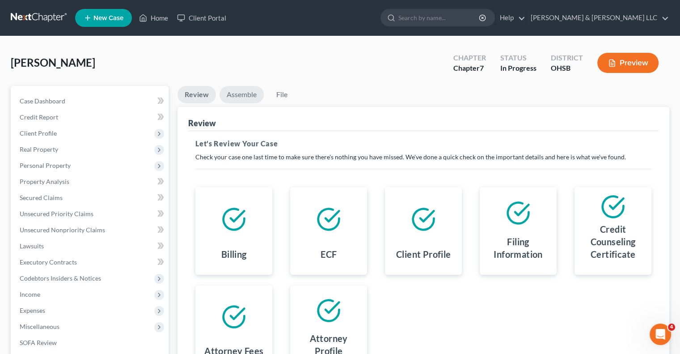
click at [250, 92] on link "Assemble" at bounding box center [242, 94] width 44 height 17
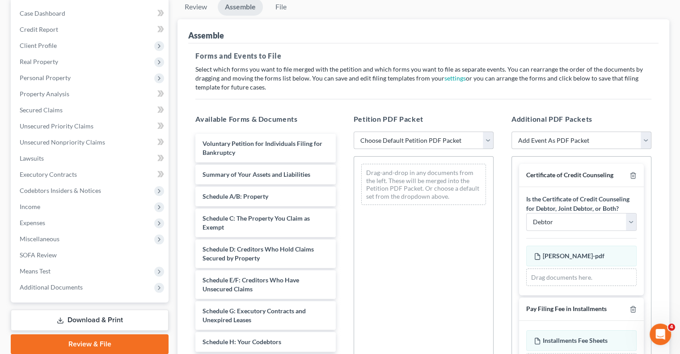
scroll to position [89, 0]
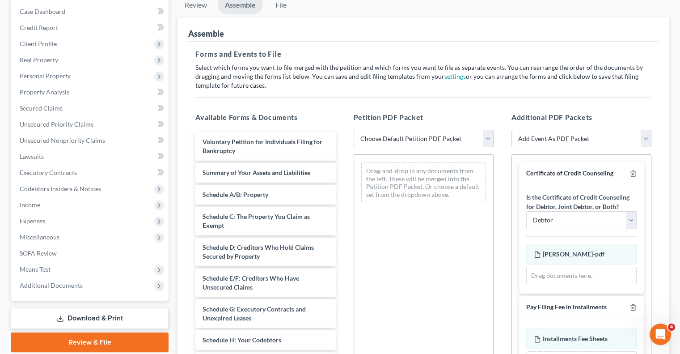
click at [489, 143] on select "Choose Default Petition PDF Packet Emergency Filing (Voluntary Petition and Cre…" at bounding box center [424, 139] width 140 height 18
select select "2"
click at [354, 130] on select "Choose Default Petition PDF Packet Emergency Filing (Voluntary Petition and Cre…" at bounding box center [424, 139] width 140 height 18
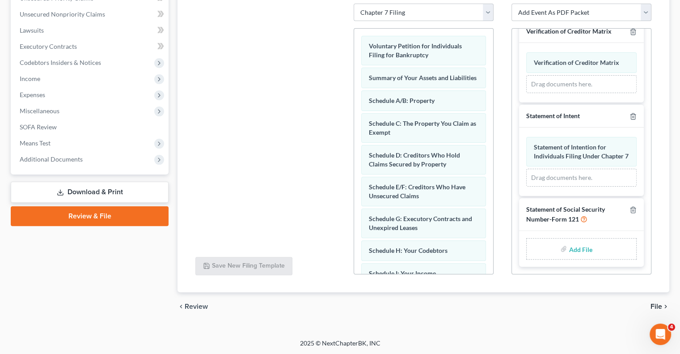
scroll to position [351, 0]
click at [574, 251] on input "file" at bounding box center [579, 249] width 21 height 16
type input "C:\fakepath\SSN - [PERSON_NAME].pdf"
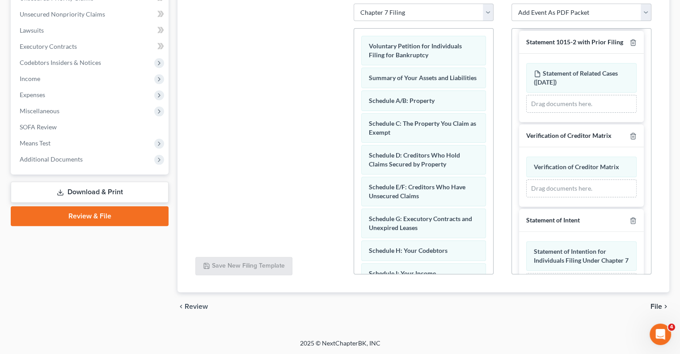
scroll to position [338, 0]
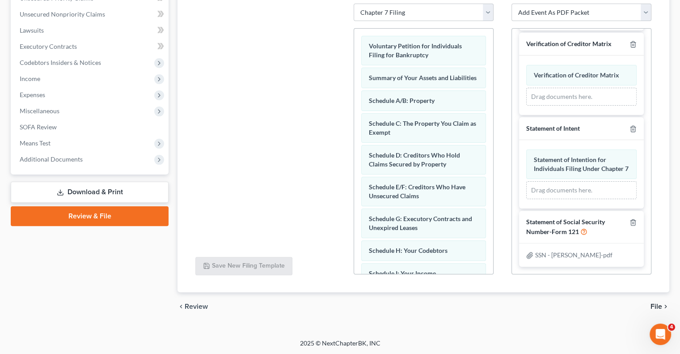
click at [659, 305] on span "File" at bounding box center [656, 306] width 12 height 7
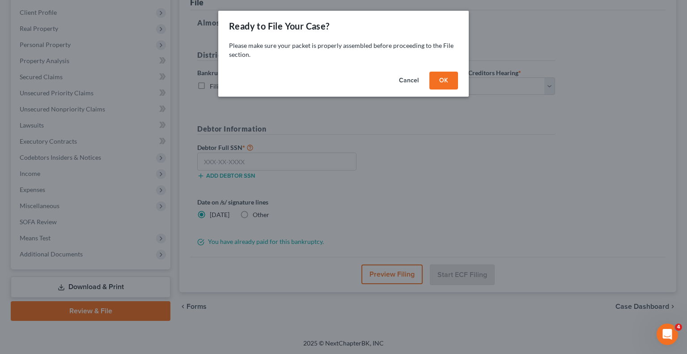
click at [445, 82] on button "OK" at bounding box center [443, 81] width 29 height 18
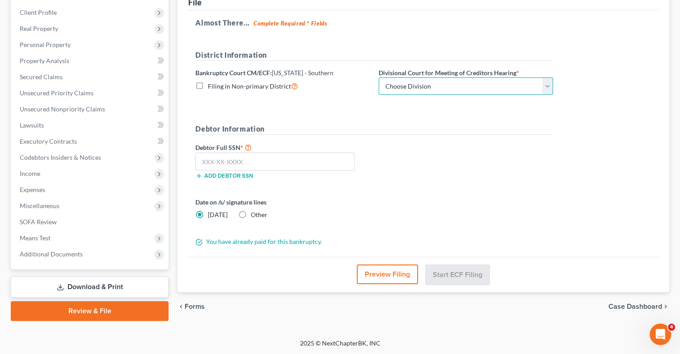
click at [419, 87] on select "Choose Division Cincinnati Columbus [GEOGRAPHIC_DATA]" at bounding box center [466, 86] width 174 height 18
select select "0"
click at [379, 77] on select "Choose Division Cincinnati Columbus [GEOGRAPHIC_DATA]" at bounding box center [466, 86] width 174 height 18
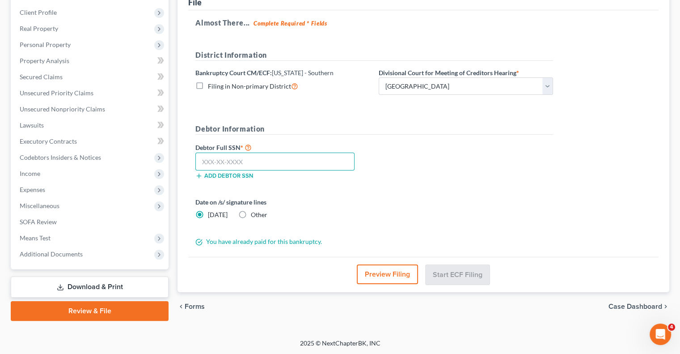
click at [255, 160] on input "text" at bounding box center [274, 161] width 159 height 18
type input "489-78-7905"
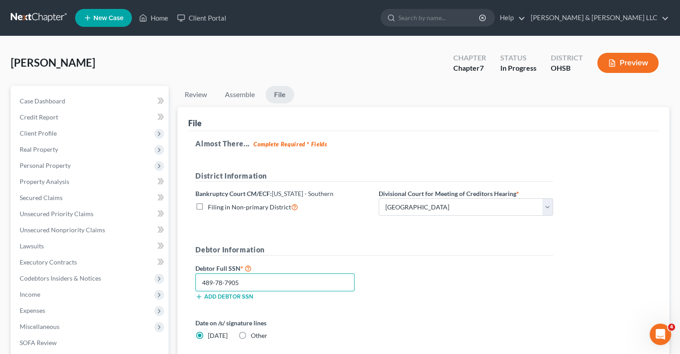
scroll to position [89, 0]
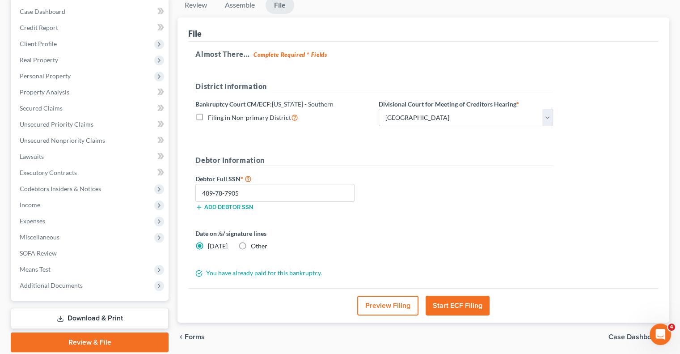
click at [465, 302] on button "Start ECF Filing" at bounding box center [458, 306] width 64 height 20
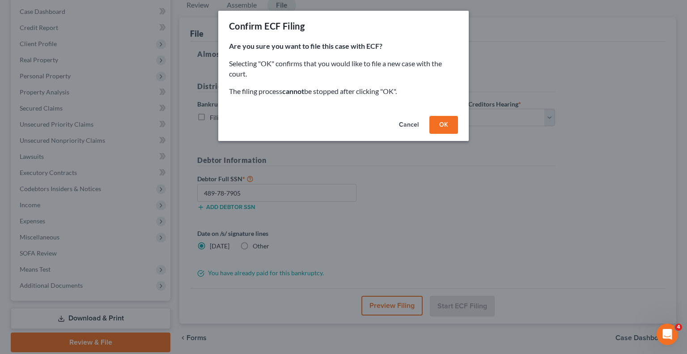
click at [442, 130] on button "OK" at bounding box center [443, 125] width 29 height 18
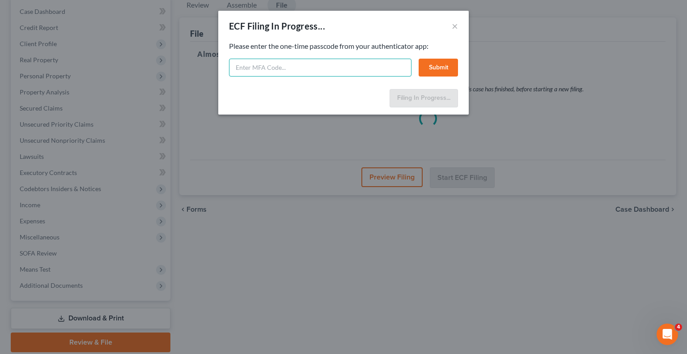
click at [254, 67] on input "text" at bounding box center [320, 68] width 182 height 18
type input "043594"
click at [434, 69] on button "Submit" at bounding box center [437, 68] width 39 height 18
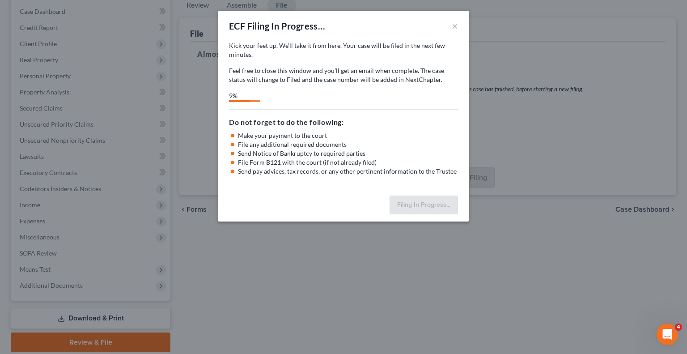
select select "0"
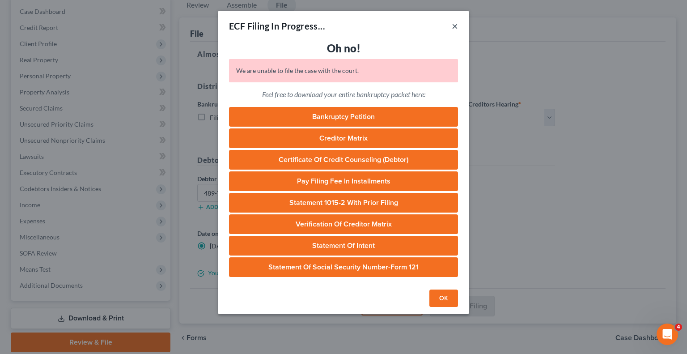
click at [454, 27] on button "×" at bounding box center [455, 26] width 6 height 11
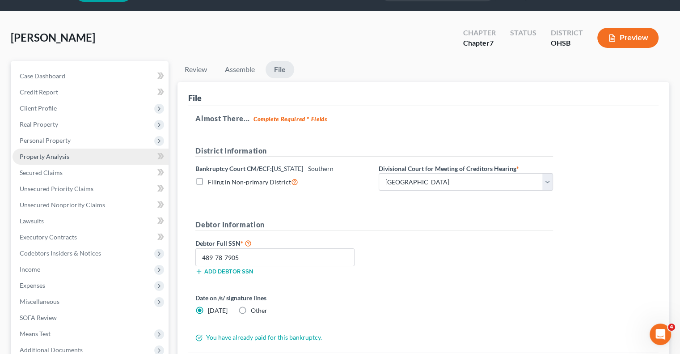
scroll to position [0, 0]
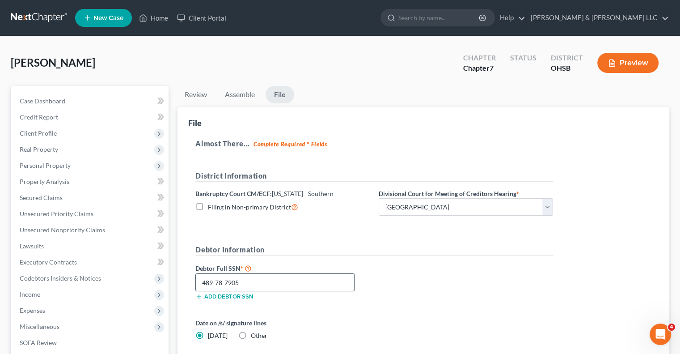
drag, startPoint x: 246, startPoint y: 271, endPoint x: 200, endPoint y: 277, distance: 46.4
click at [200, 277] on div "Debtor Full SSN * 489-78-7905 Add debtor SSN" at bounding box center [282, 281] width 183 height 38
drag, startPoint x: 259, startPoint y: 284, endPoint x: 173, endPoint y: 287, distance: 86.8
click at [173, 287] on div "Petition Navigation Case Dashboard Payments Invoices Payments Payments Credit R…" at bounding box center [339, 263] width 667 height 355
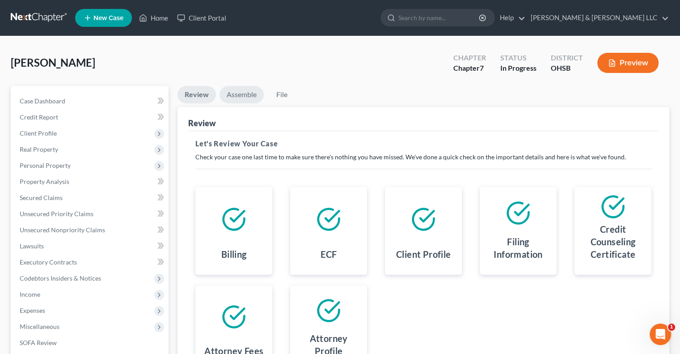
click at [248, 93] on link "Assemble" at bounding box center [242, 94] width 44 height 17
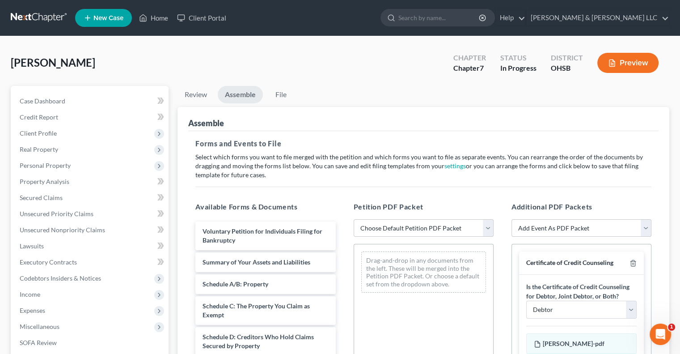
scroll to position [89, 0]
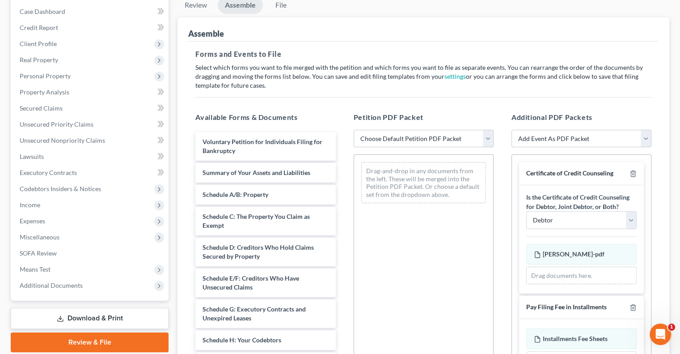
click at [490, 139] on select "Choose Default Petition PDF Packet Emergency Filing (Voluntary Petition and Cre…" at bounding box center [424, 139] width 140 height 18
select select "2"
click at [354, 130] on select "Choose Default Petition PDF Packet Emergency Filing (Voluntary Petition and Cre…" at bounding box center [424, 139] width 140 height 18
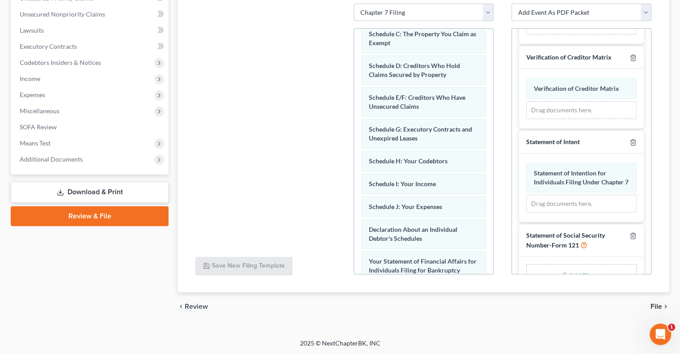
scroll to position [351, 0]
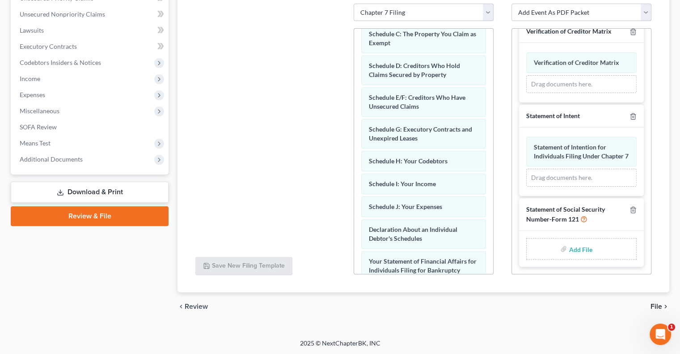
click at [578, 250] on input "file" at bounding box center [579, 249] width 21 height 16
type input "C:\fakepath\SSN - [PERSON_NAME].pdf"
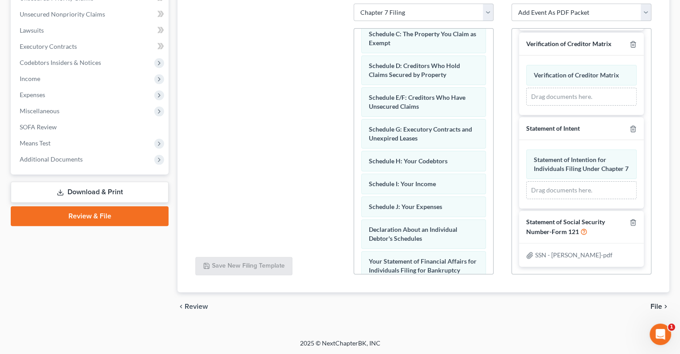
scroll to position [338, 0]
click at [655, 305] on span "File" at bounding box center [656, 306] width 12 height 7
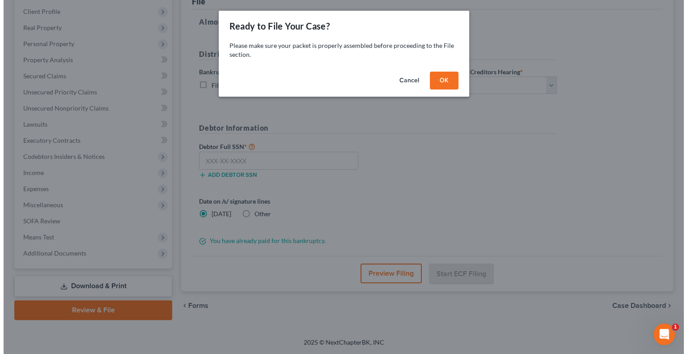
scroll to position [121, 0]
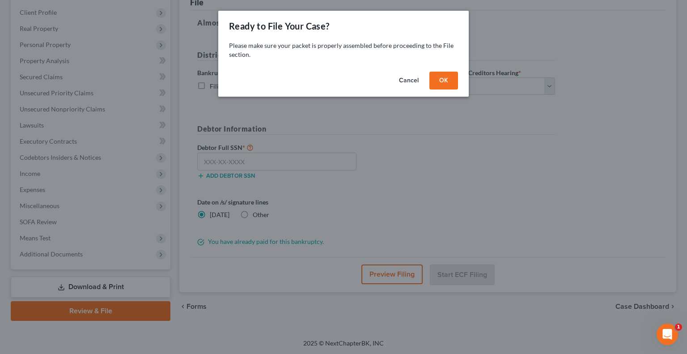
click at [438, 83] on button "OK" at bounding box center [443, 81] width 29 height 18
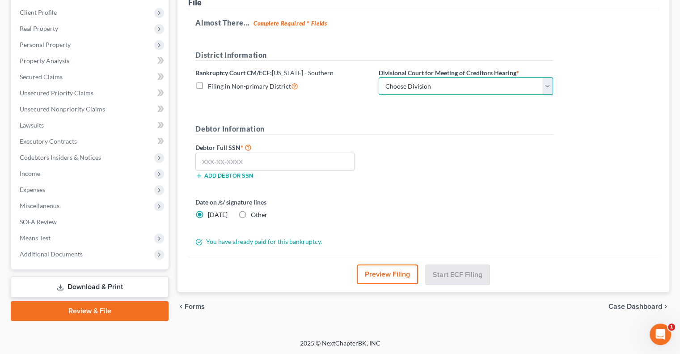
click at [444, 86] on select "Choose Division Cincinnati Columbus [GEOGRAPHIC_DATA]" at bounding box center [466, 86] width 174 height 18
select select "0"
click at [379, 77] on select "Choose Division Cincinnati Columbus [GEOGRAPHIC_DATA]" at bounding box center [466, 86] width 174 height 18
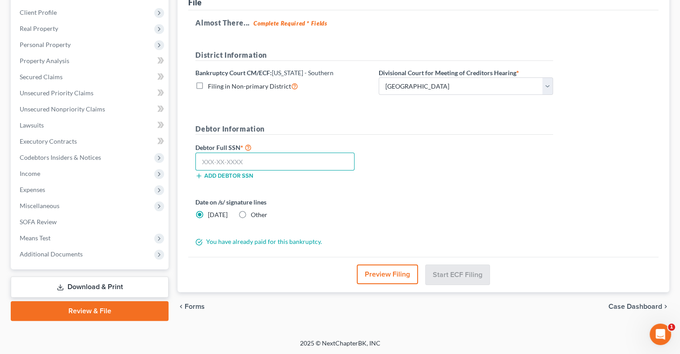
click at [290, 155] on input "text" at bounding box center [274, 161] width 159 height 18
paste input "489-78-7905"
type input "489-78-7905"
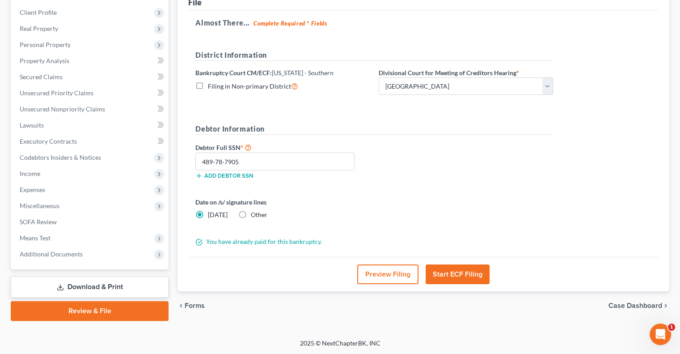
click at [451, 272] on button "Start ECF Filing" at bounding box center [458, 274] width 64 height 20
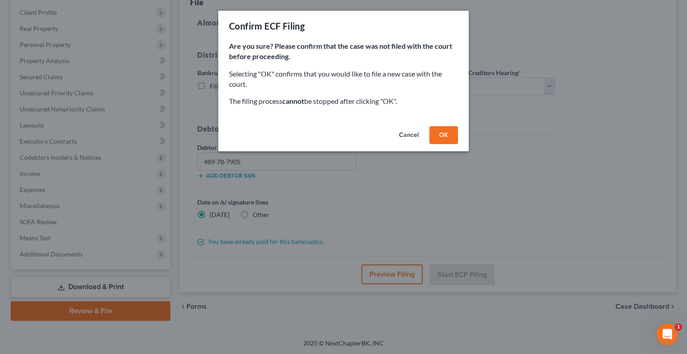
click at [448, 140] on button "OK" at bounding box center [443, 135] width 29 height 18
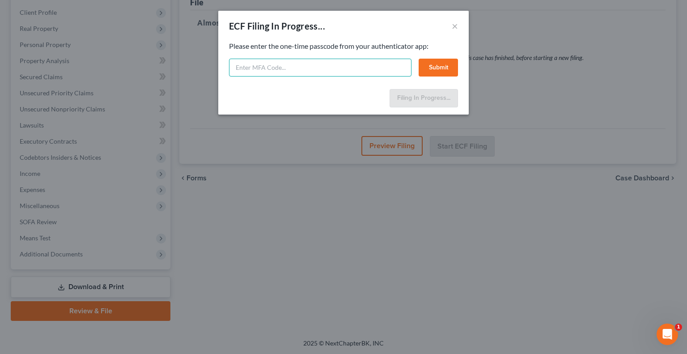
click at [293, 64] on input "text" at bounding box center [320, 68] width 182 height 18
type input "471220"
click at [431, 64] on button "Submit" at bounding box center [437, 68] width 39 height 18
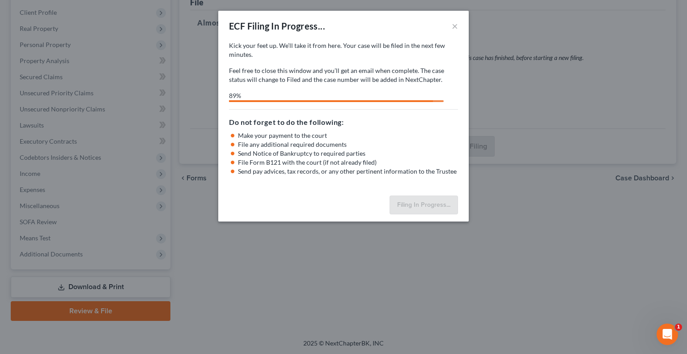
select select "0"
